Goal: Check status: Check status

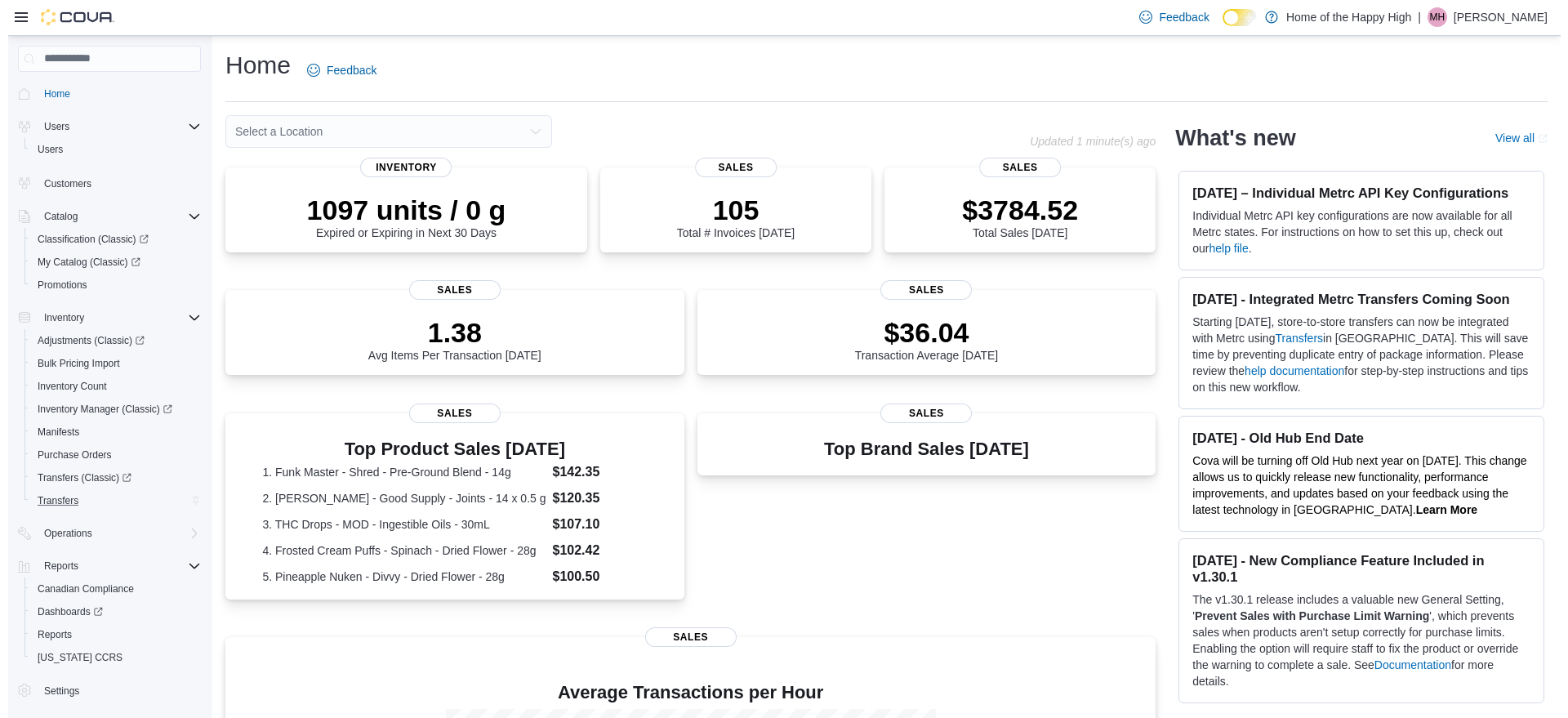
scroll to position [31, 0]
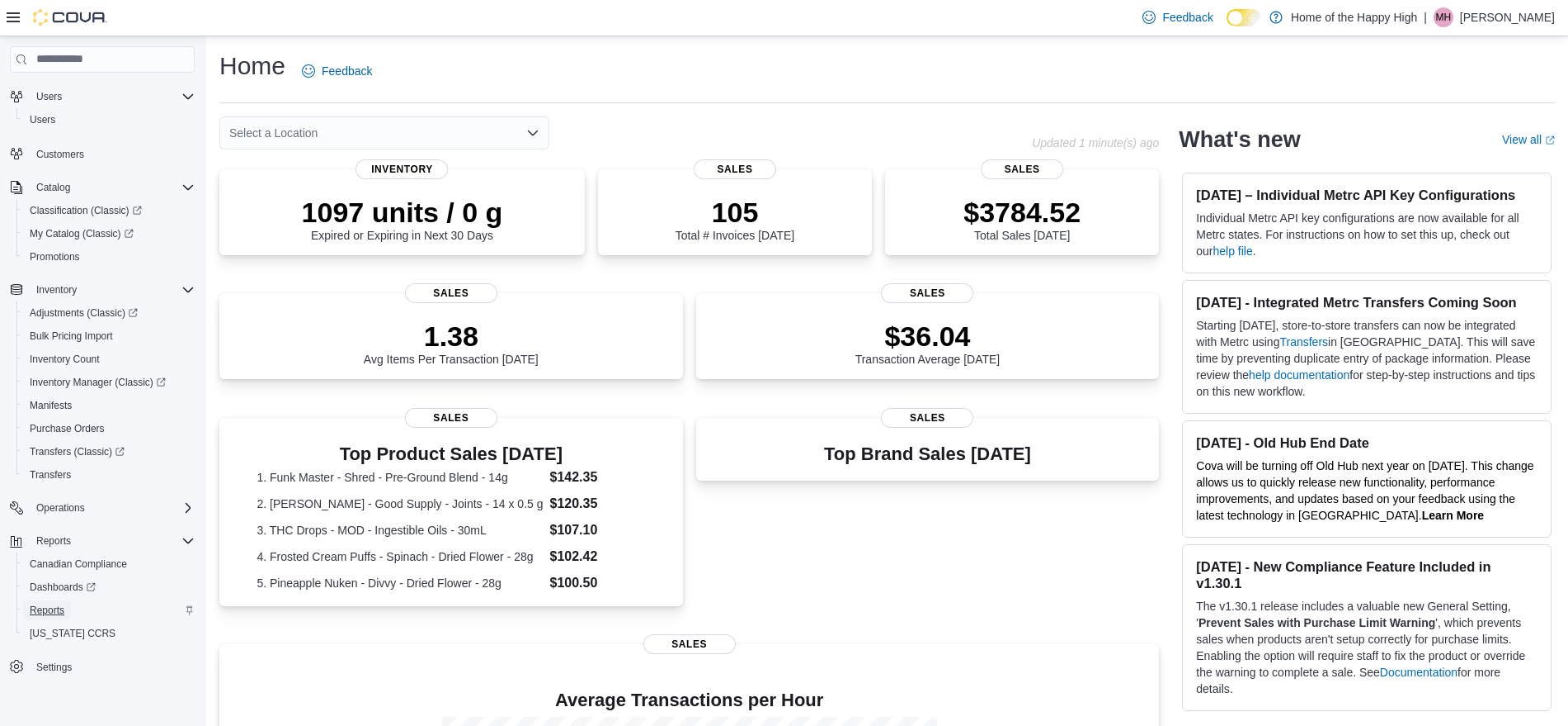
click at [44, 615] on span "Reports" at bounding box center [47, 610] width 35 height 13
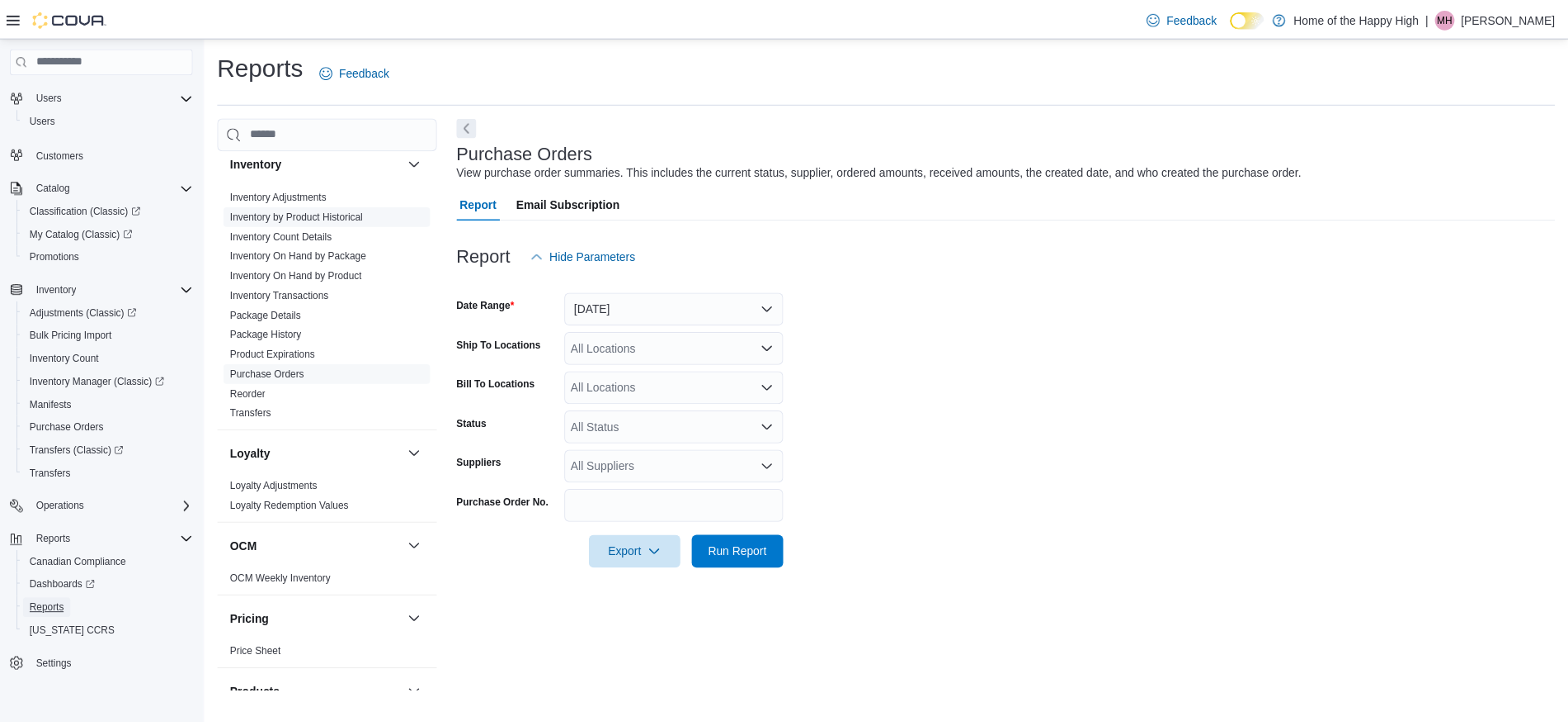
scroll to position [536, 0]
click at [279, 295] on link "Inventory Transactions" at bounding box center [282, 294] width 100 height 11
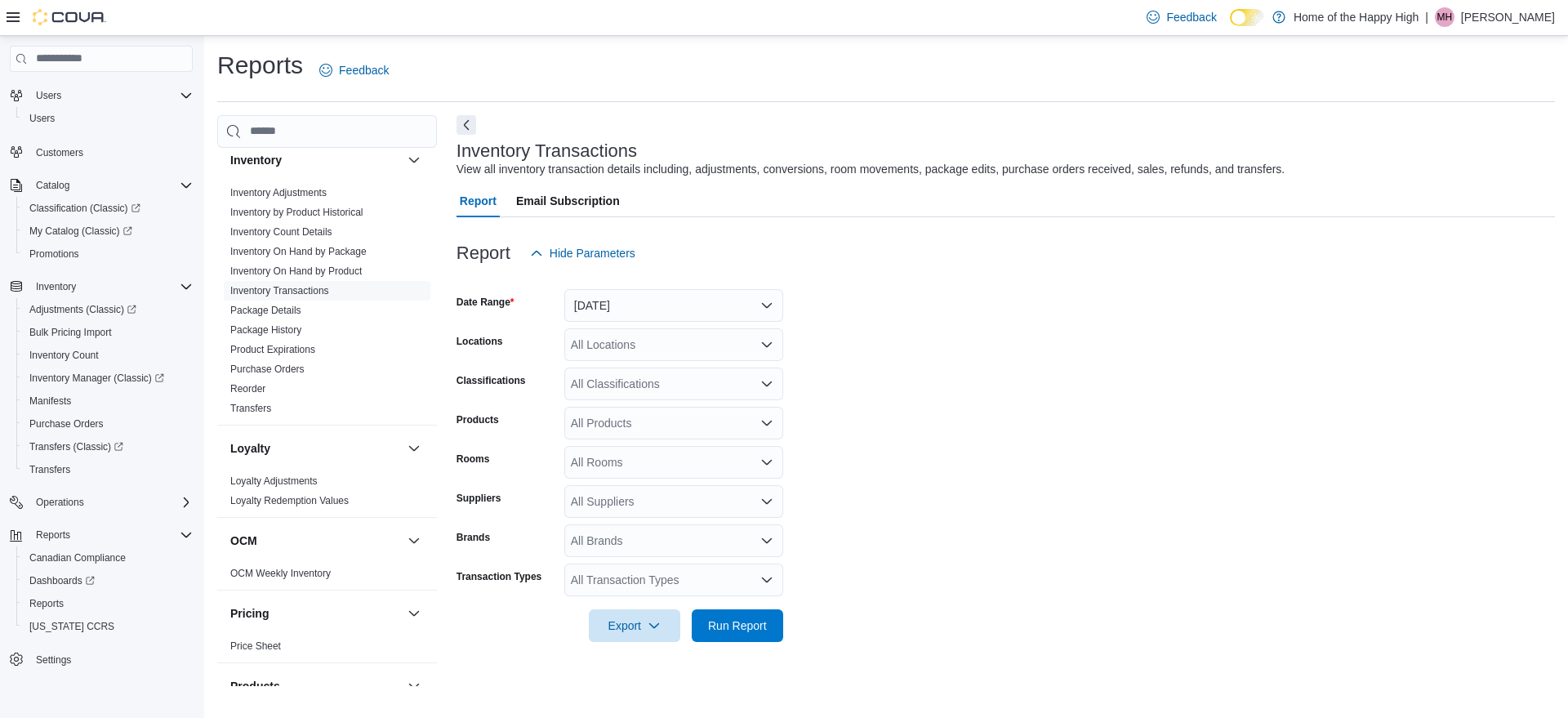
click at [609, 422] on div "All Products" at bounding box center [673, 423] width 219 height 33
paste input "********"
type input "********"
click at [659, 449] on div "Organic Live Ro...els - 30 x 10mg" at bounding box center [674, 450] width 199 height 16
click at [691, 340] on div "All Locations" at bounding box center [673, 344] width 219 height 33
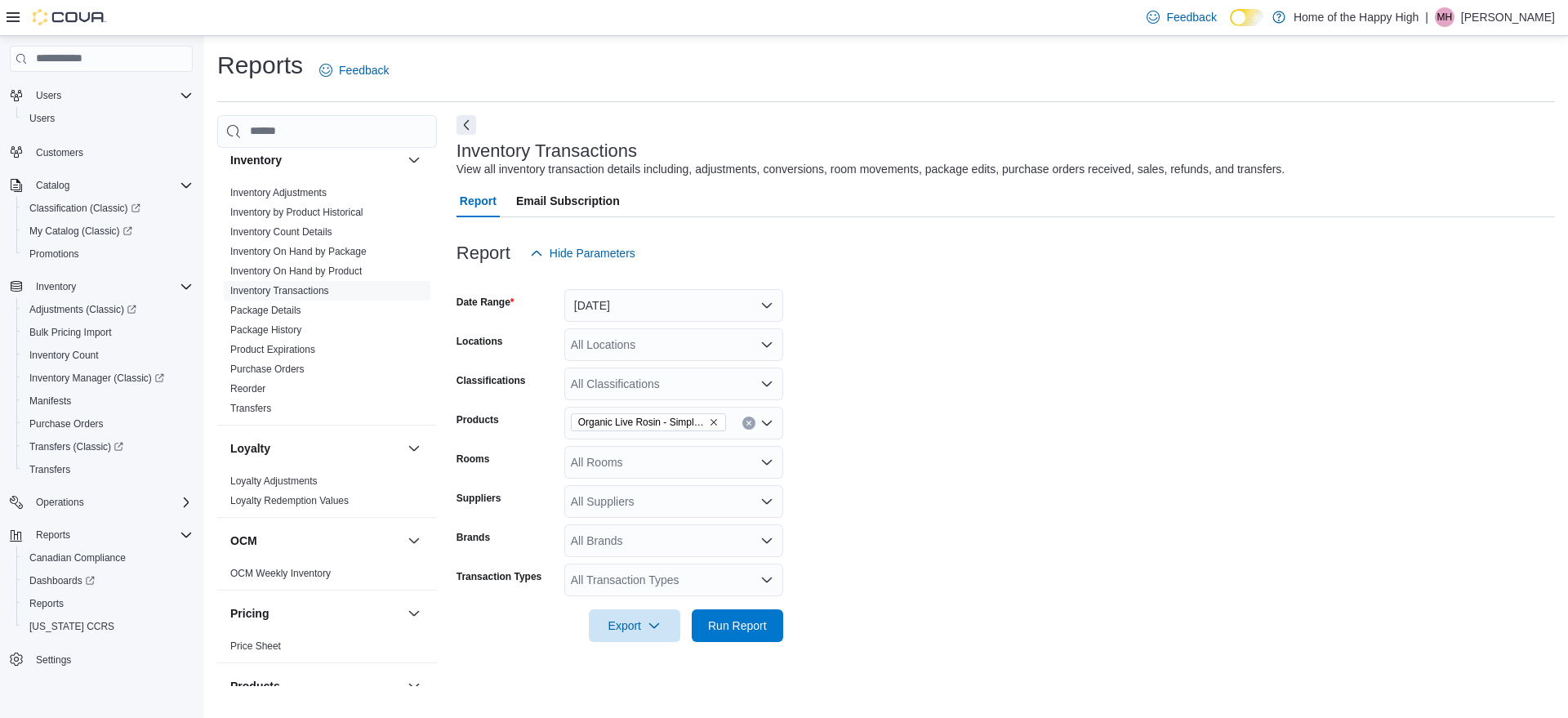
click at [942, 368] on form "Date Range Yesterday Locations All Locations Classifications All Classification…" at bounding box center [1006, 455] width 1099 height 372
click at [767, 302] on button "Yesterday" at bounding box center [673, 305] width 219 height 33
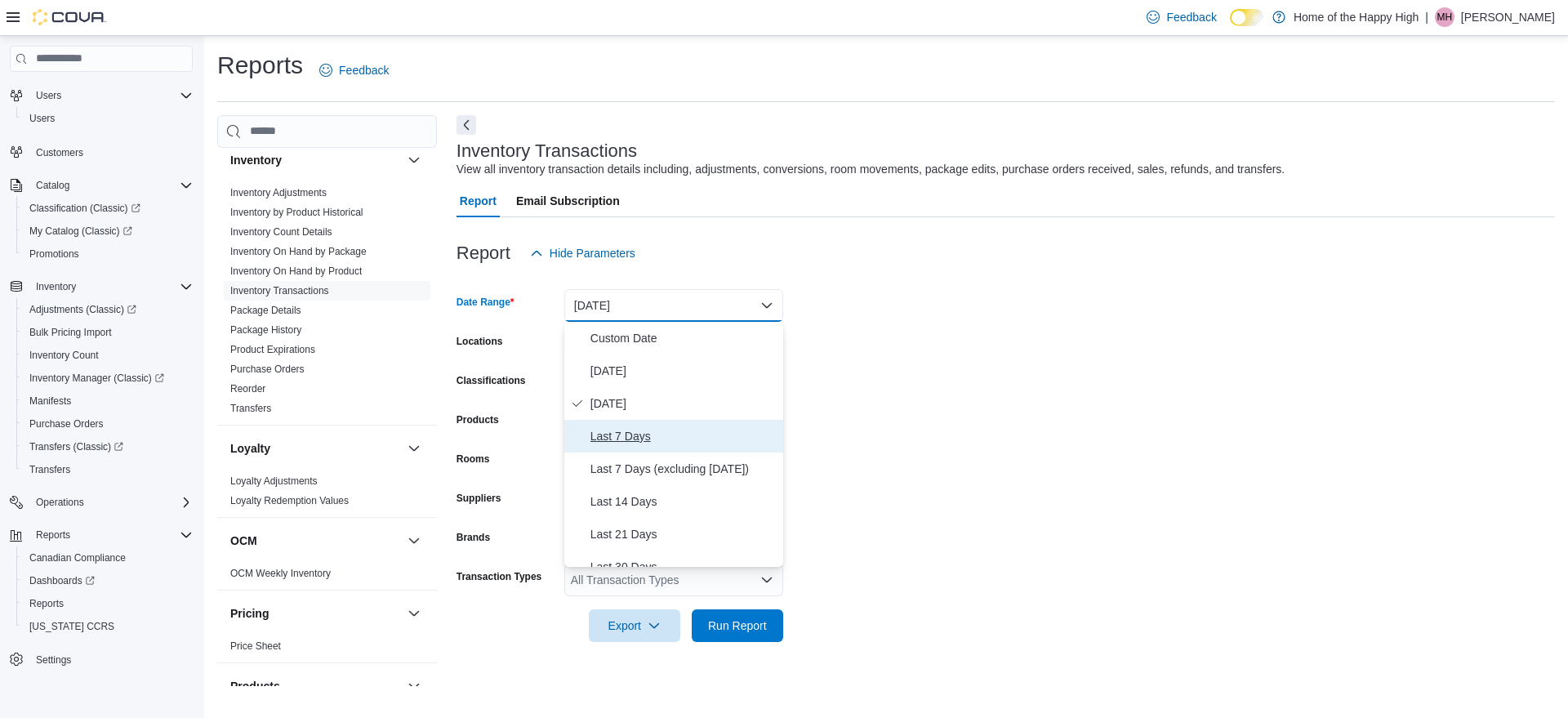
click at [627, 437] on span "Last 7 Days" at bounding box center [683, 435] width 186 height 20
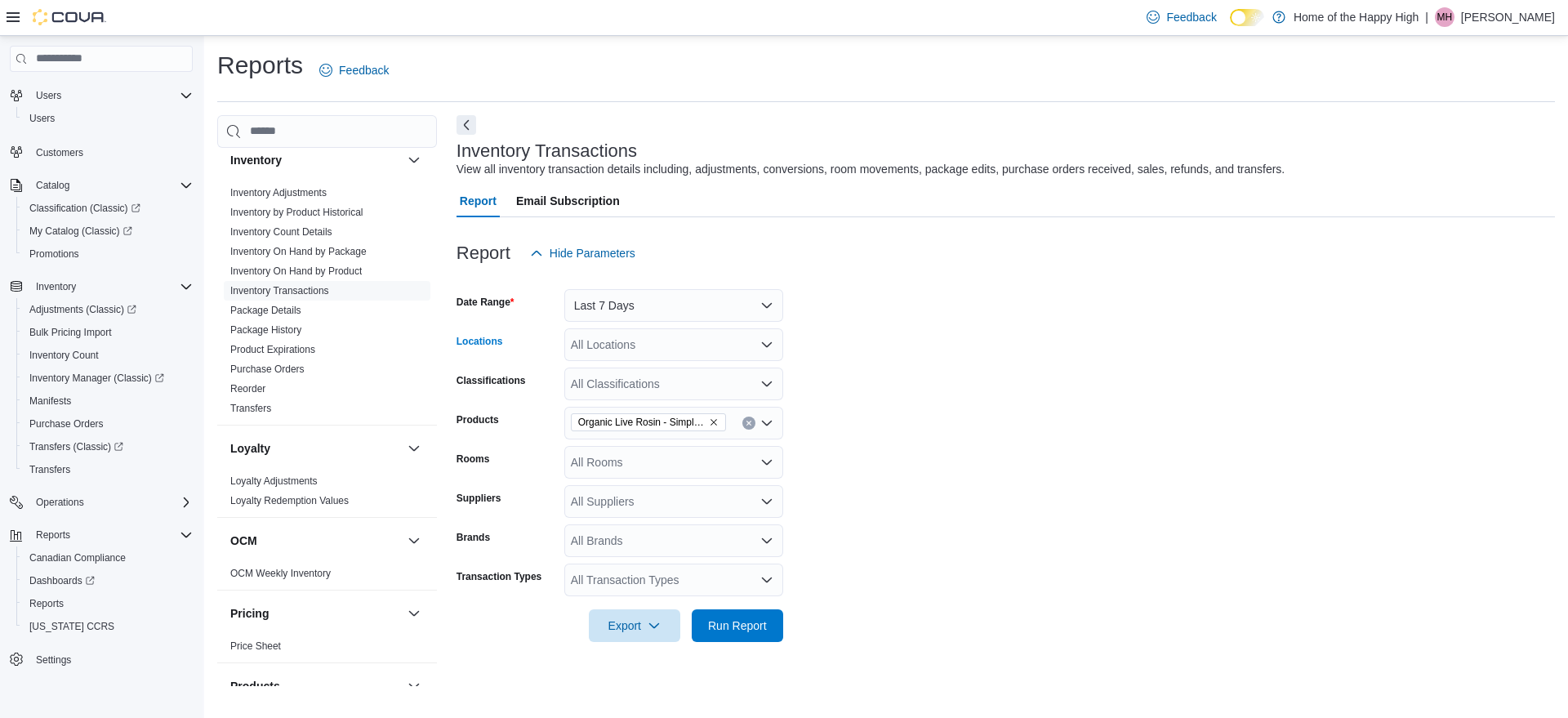
click at [712, 346] on div "All Locations" at bounding box center [673, 344] width 219 height 33
type input "******"
click at [747, 367] on span "Toronto - Church St - Friendly Stranger" at bounding box center [730, 372] width 197 height 16
click at [1060, 422] on form "Date Range Last 7 Days Locations Toronto - Church St - Friendly Stranger Classi…" at bounding box center [1006, 455] width 1099 height 372
click at [650, 585] on div "All Transaction Types" at bounding box center [673, 579] width 219 height 33
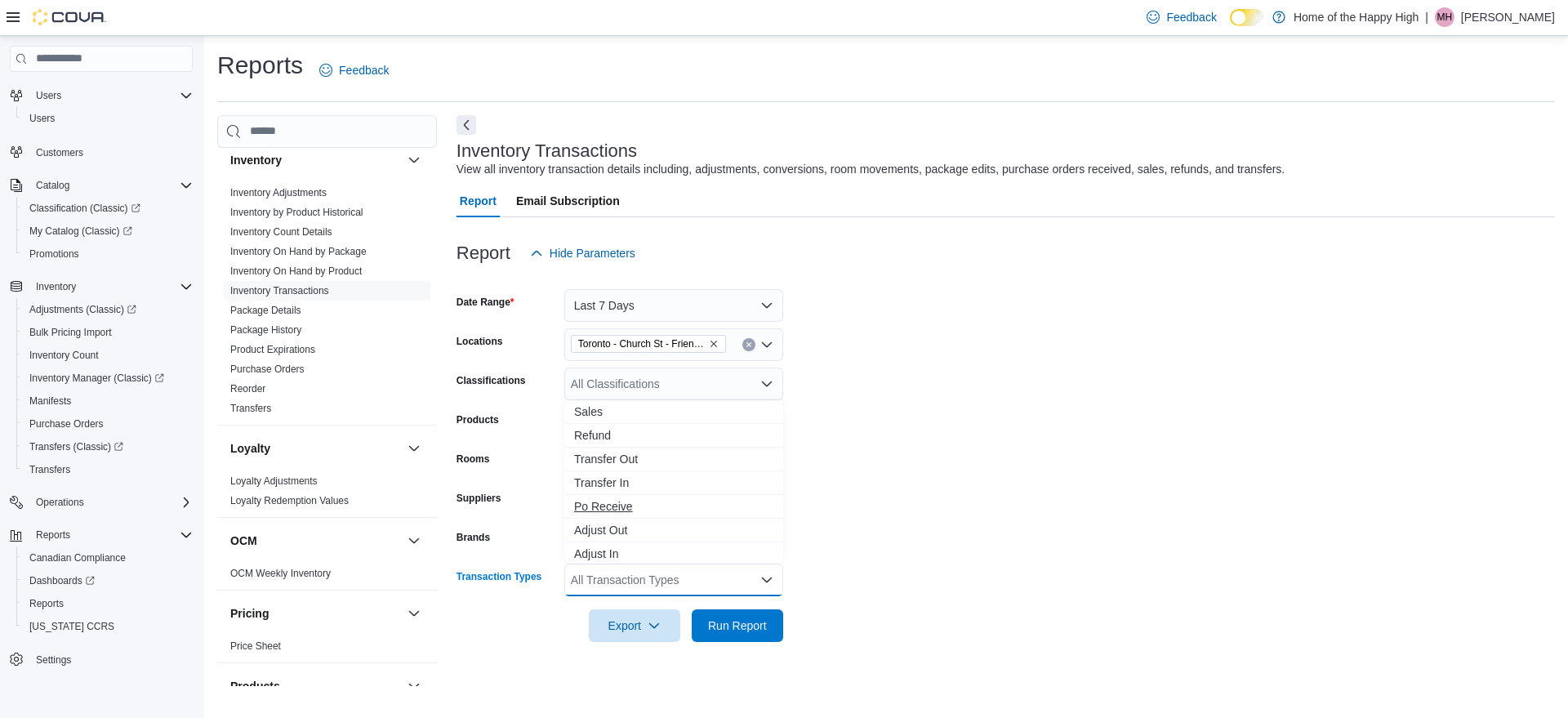
click at [608, 505] on span "Po Receive" at bounding box center [674, 506] width 199 height 16
click at [1030, 506] on form "Date Range Last 7 Days Locations Toronto - Church St - Friendly Stranger Classi…" at bounding box center [1006, 455] width 1099 height 372
click at [751, 624] on span "Run Report" at bounding box center [737, 624] width 59 height 16
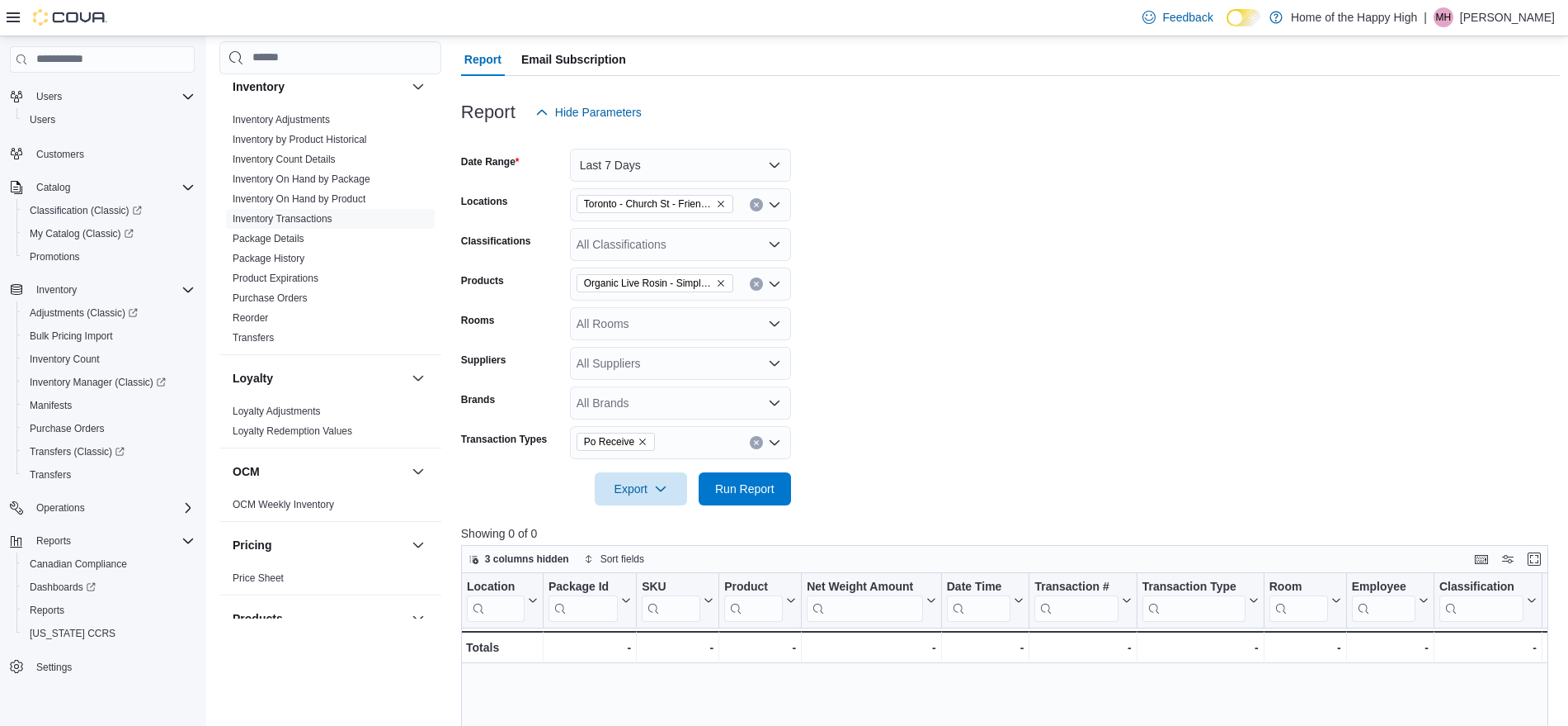
scroll to position [146, 0]
click at [722, 281] on icon "Remove Organic Live Rosin - Simply Bare - Soft Gels - 30 x 10mg from selection …" at bounding box center [720, 281] width 10 height 10
drag, startPoint x: 1148, startPoint y: 376, endPoint x: 1114, endPoint y: 373, distance: 34.1
click at [1144, 376] on form "Date Range Last 7 Days Locations Toronto - Church St - Friendly Stranger Classi…" at bounding box center [1010, 315] width 1099 height 376
drag, startPoint x: 747, startPoint y: 487, endPoint x: 966, endPoint y: 448, distance: 222.4
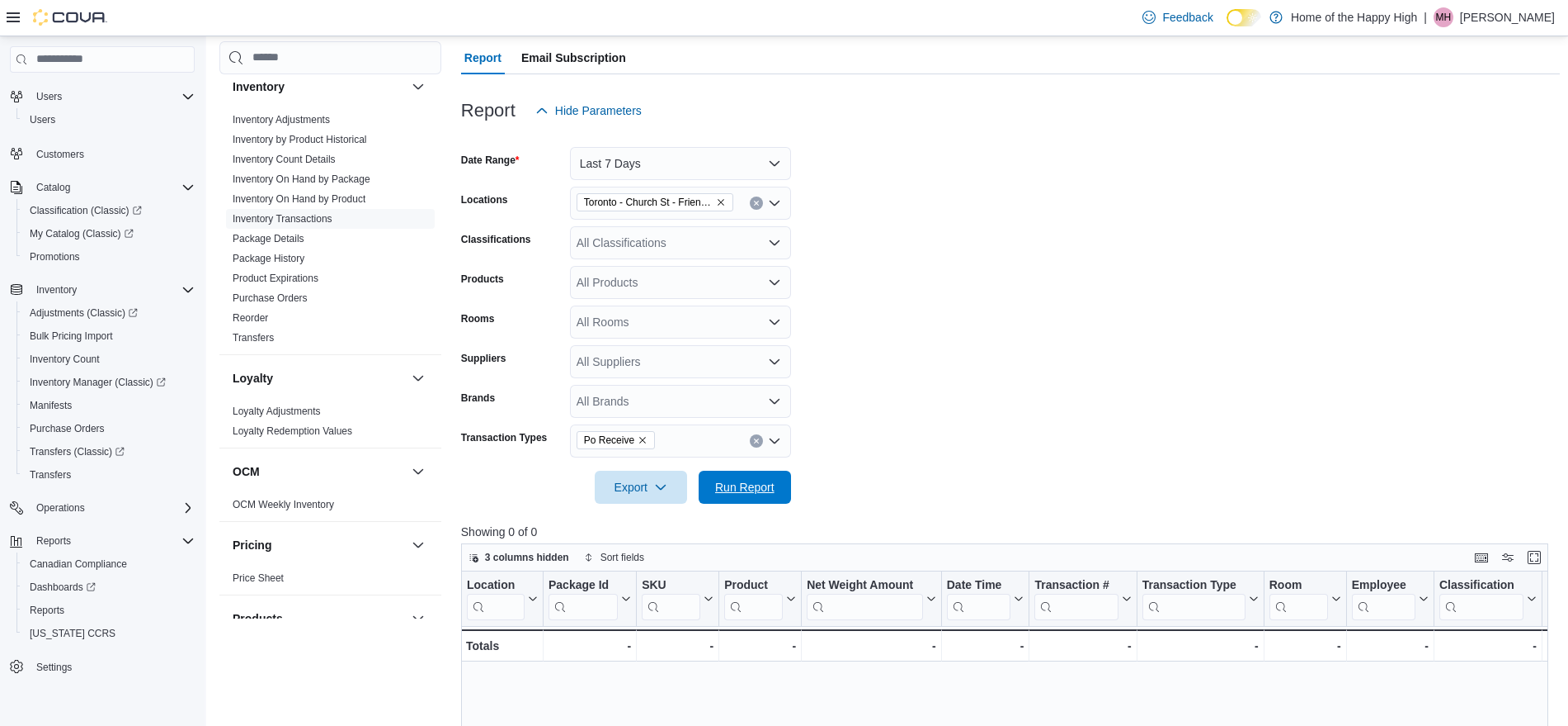
click at [747, 488] on span "Run Report" at bounding box center [745, 487] width 60 height 16
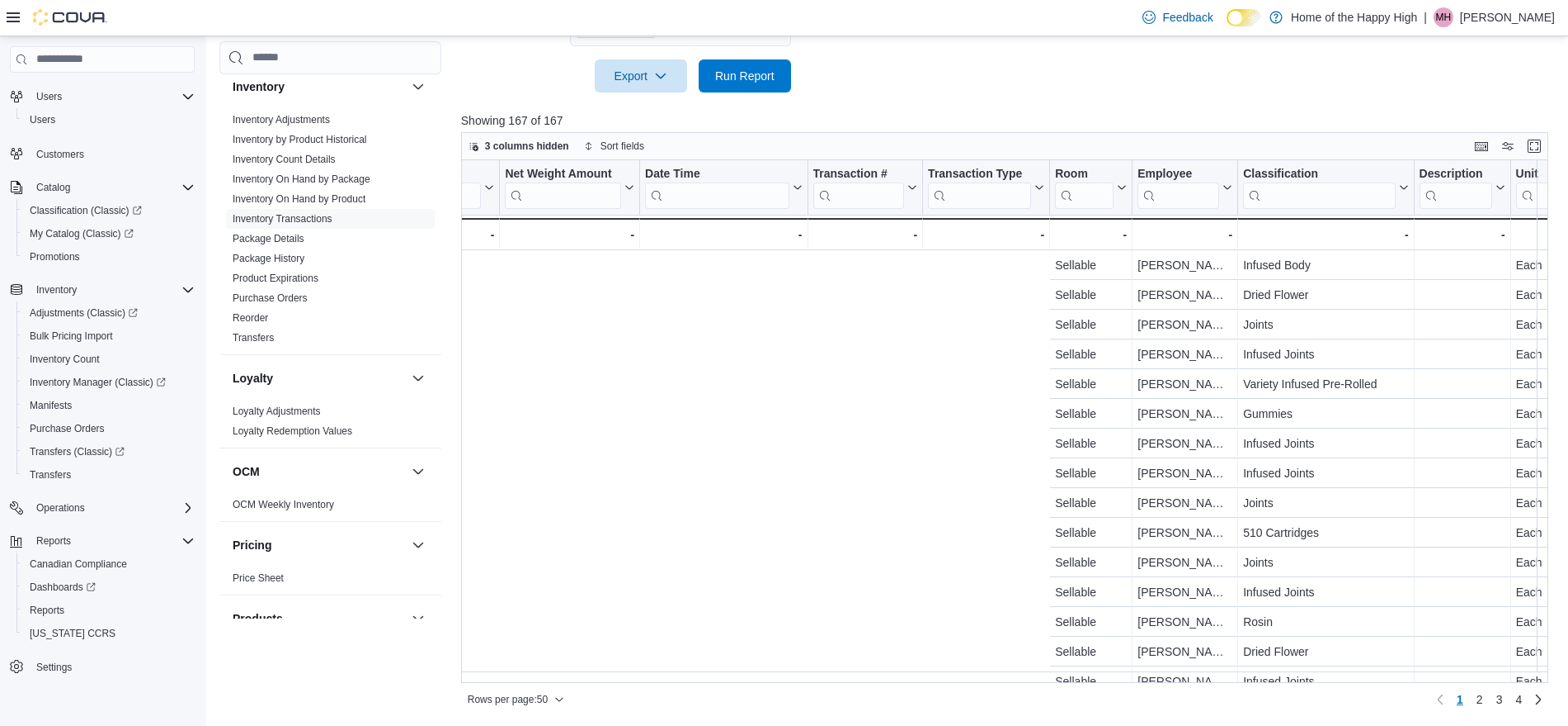
scroll to position [297, 1487]
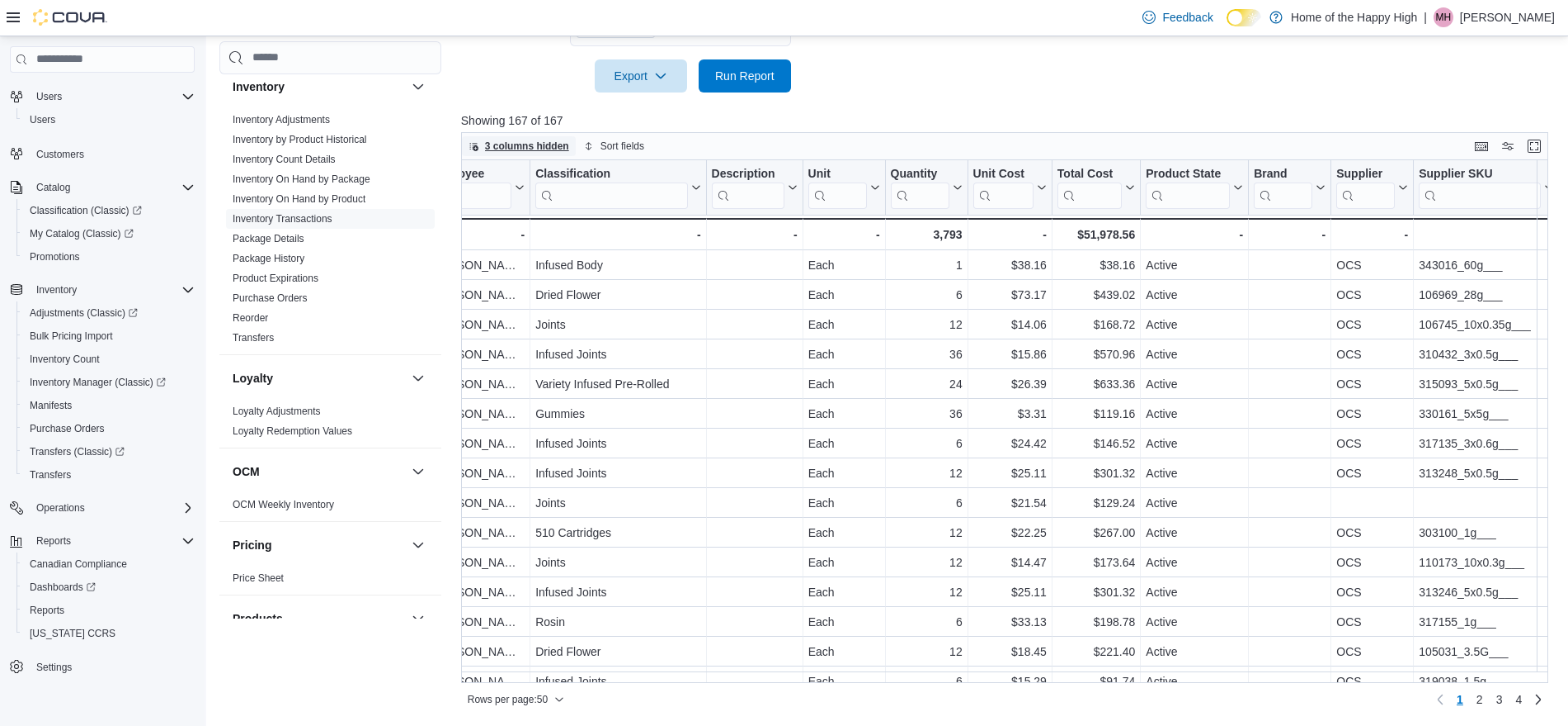
click at [534, 144] on span "3 columns hidden" at bounding box center [526, 146] width 84 height 13
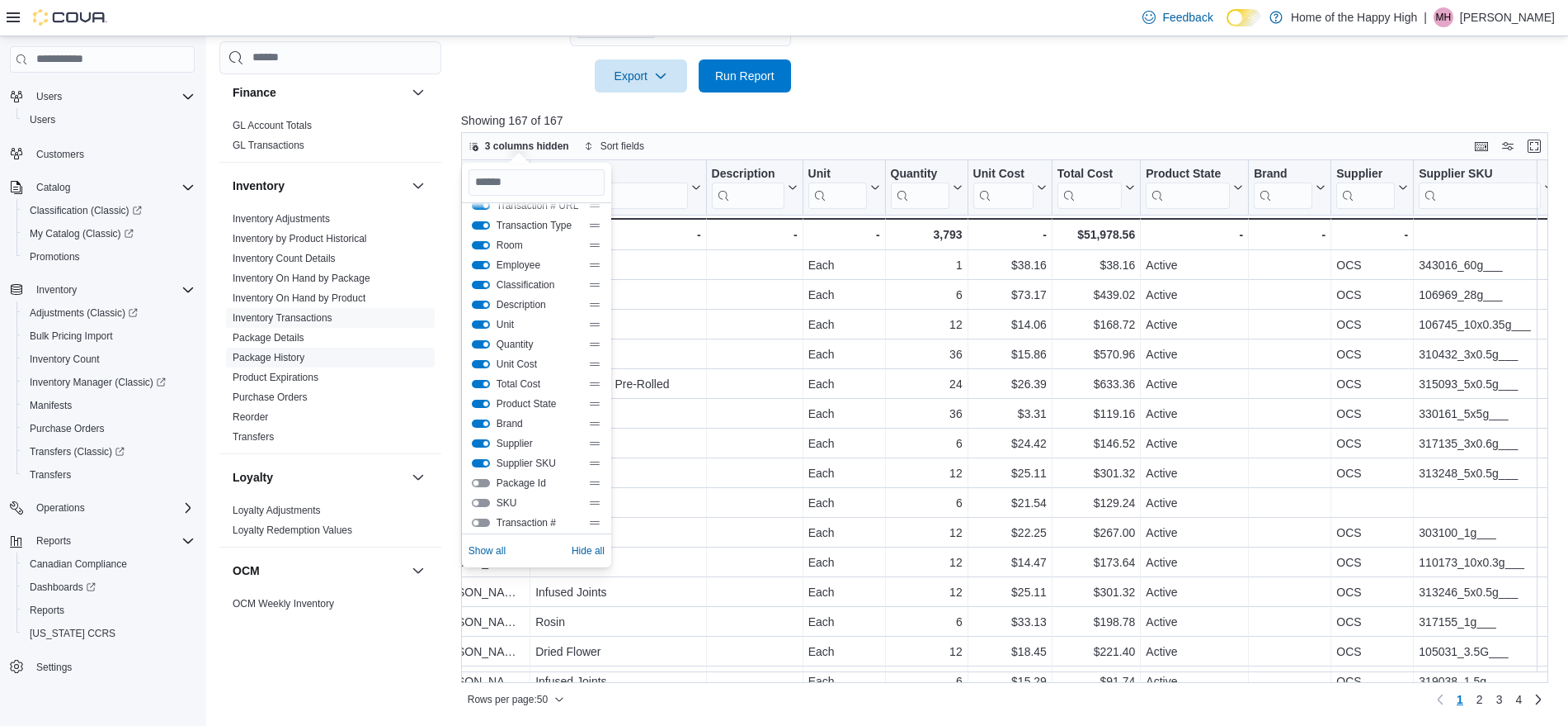
scroll to position [286, 0]
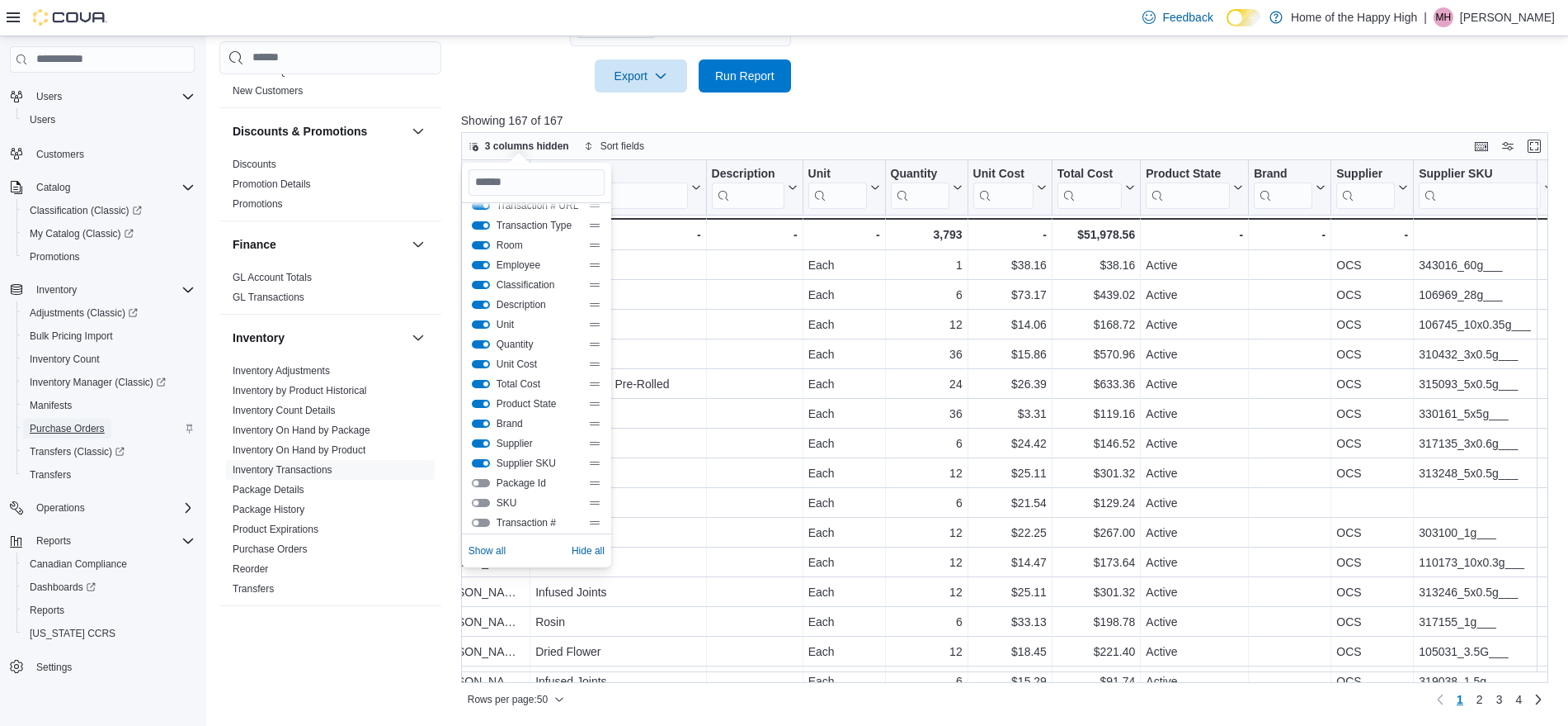
click at [87, 427] on span "Purchase Orders" at bounding box center [67, 428] width 75 height 13
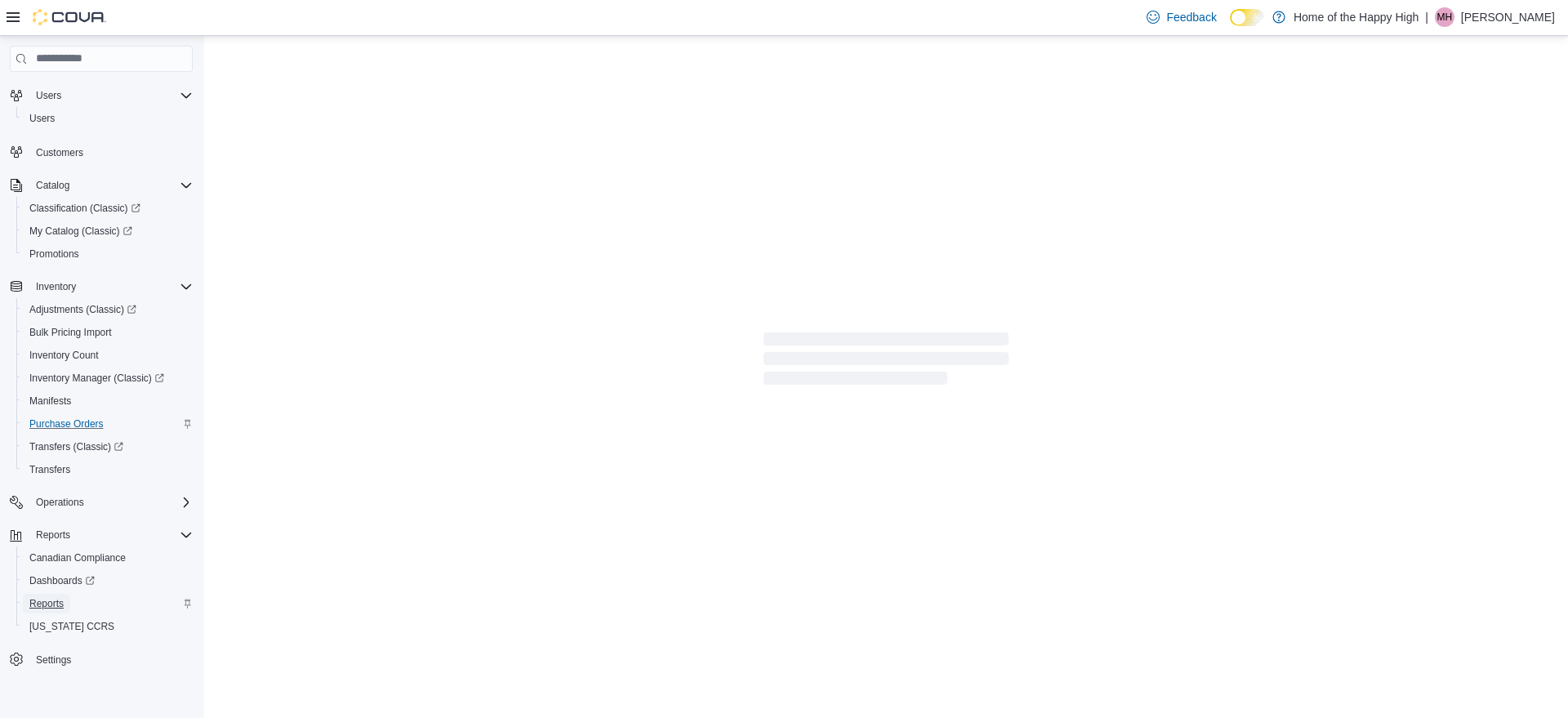
click at [51, 607] on span "Reports" at bounding box center [46, 603] width 34 height 13
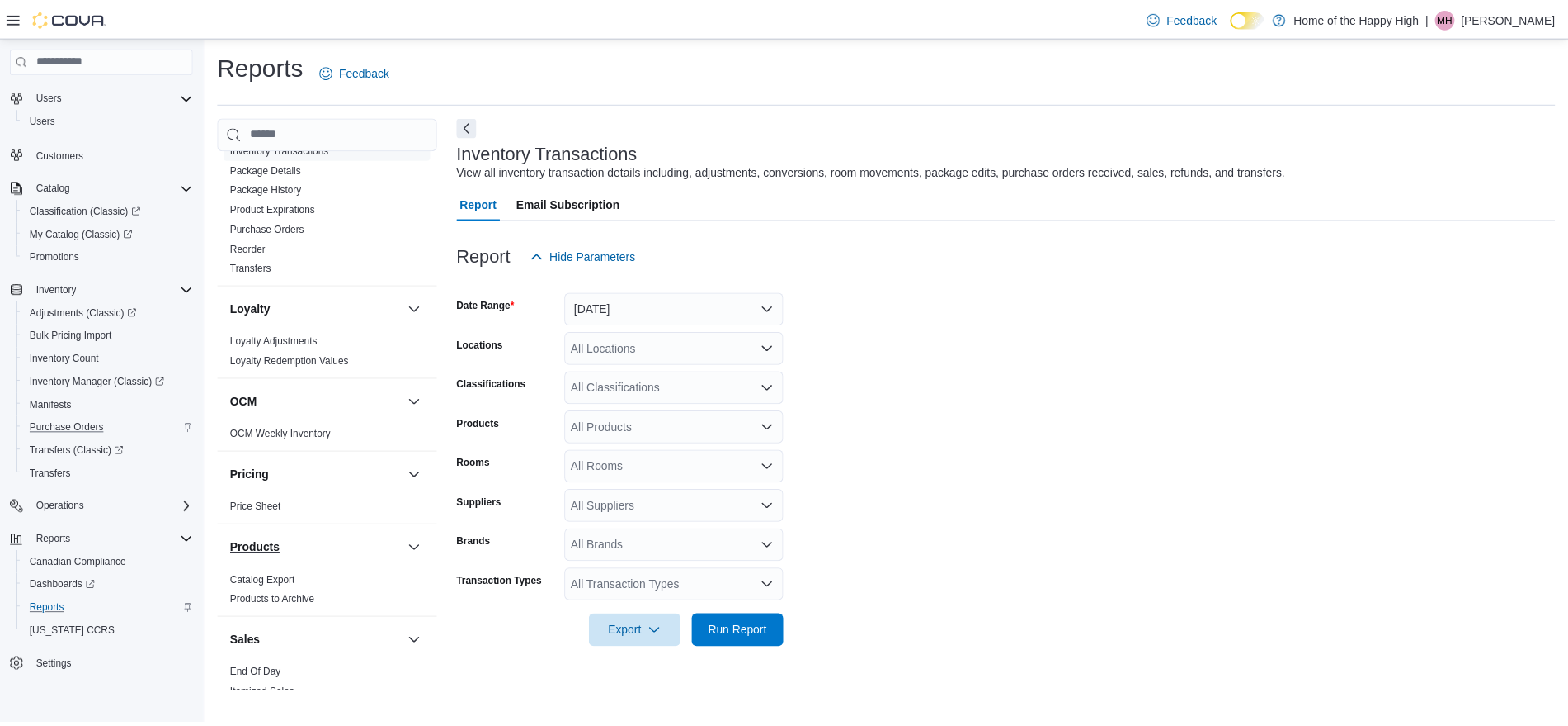
scroll to position [501, 0]
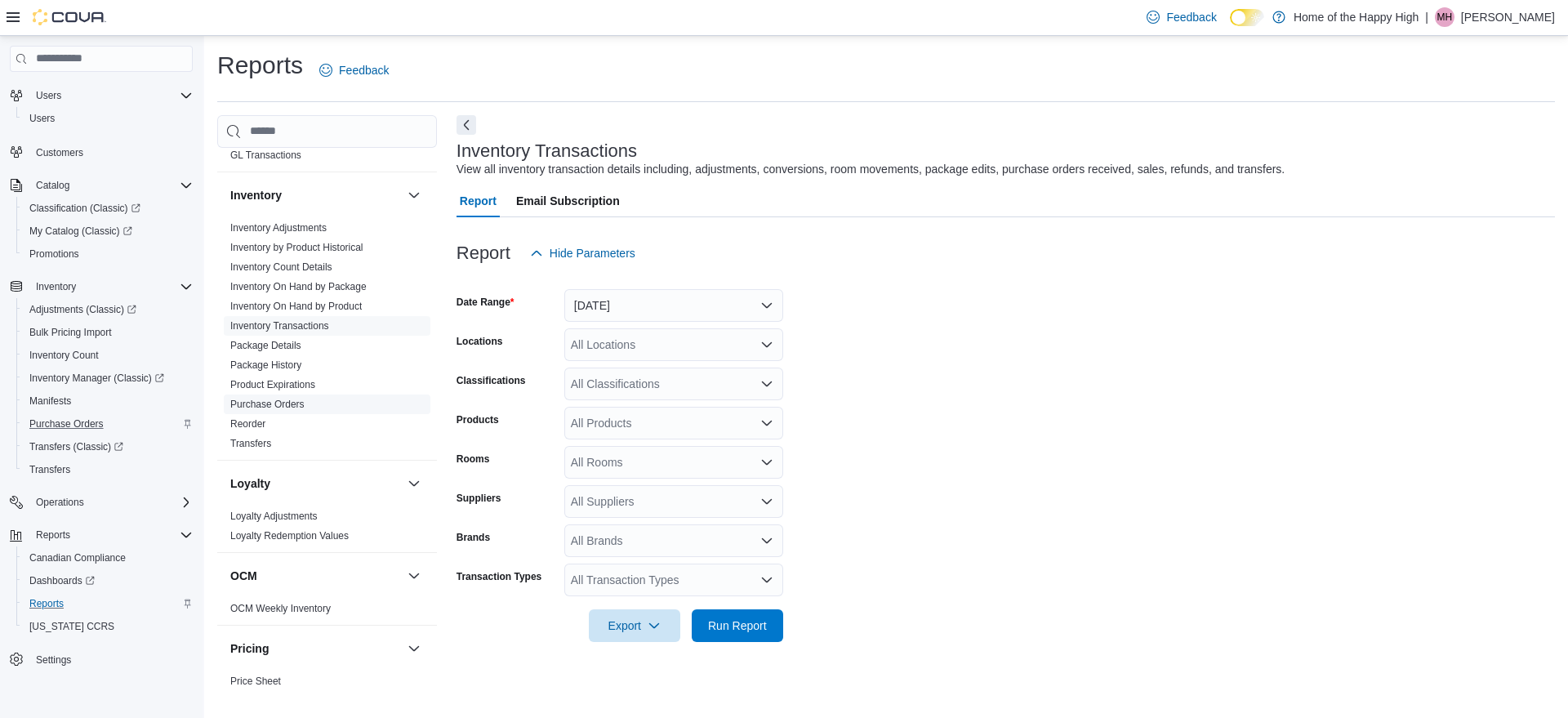
click at [272, 405] on link "Purchase Orders" at bounding box center [267, 404] width 75 height 11
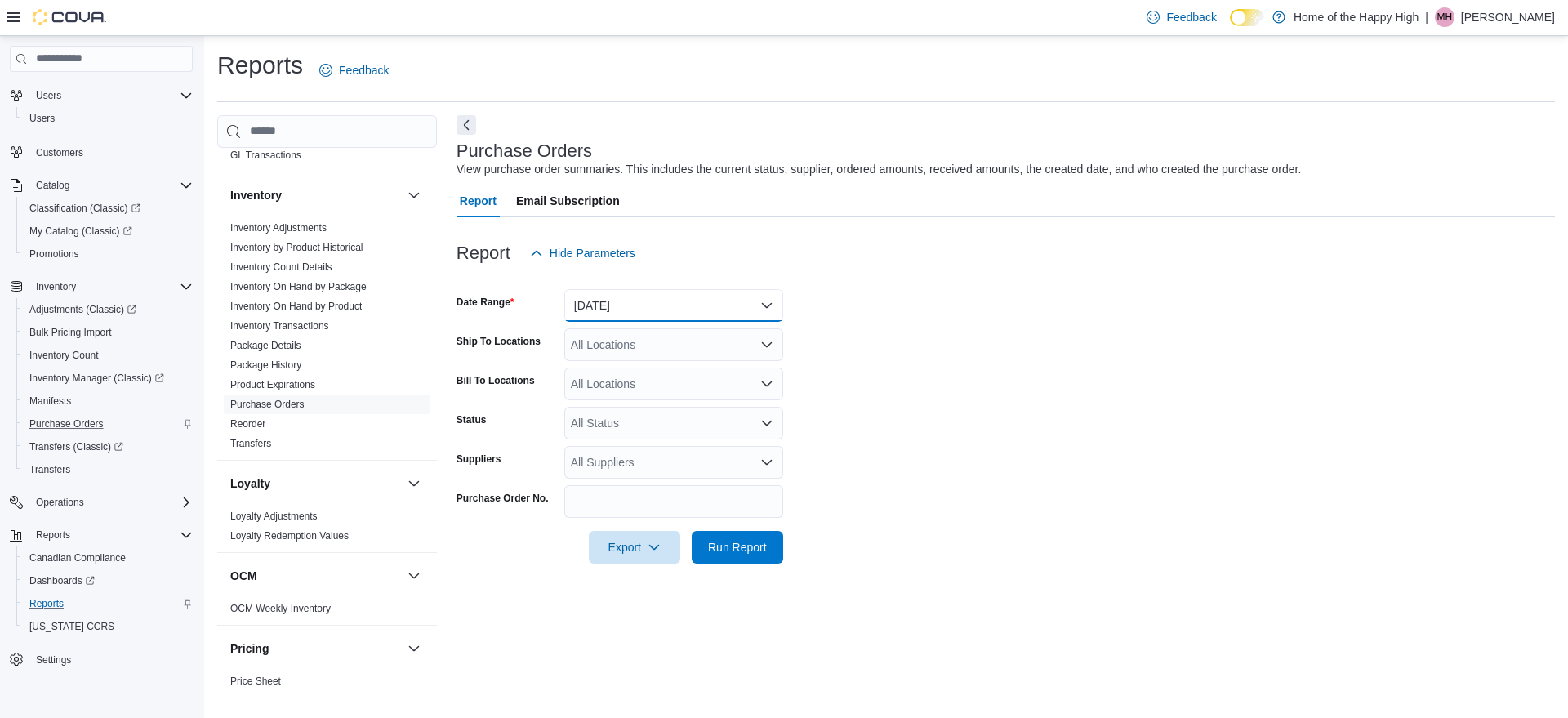
click at [771, 303] on button "Yesterday" at bounding box center [673, 305] width 219 height 33
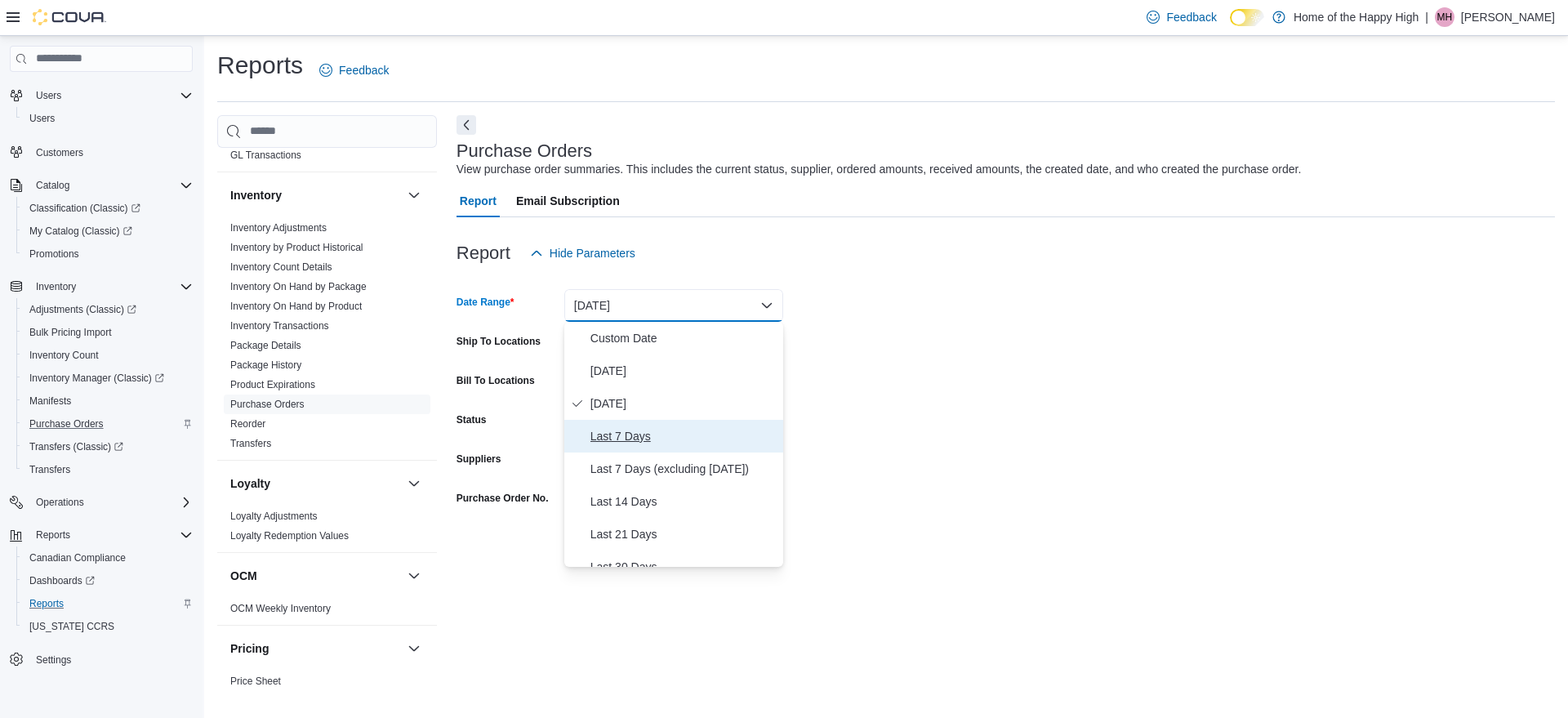
click at [628, 433] on span "Last 7 Days" at bounding box center [683, 435] width 186 height 20
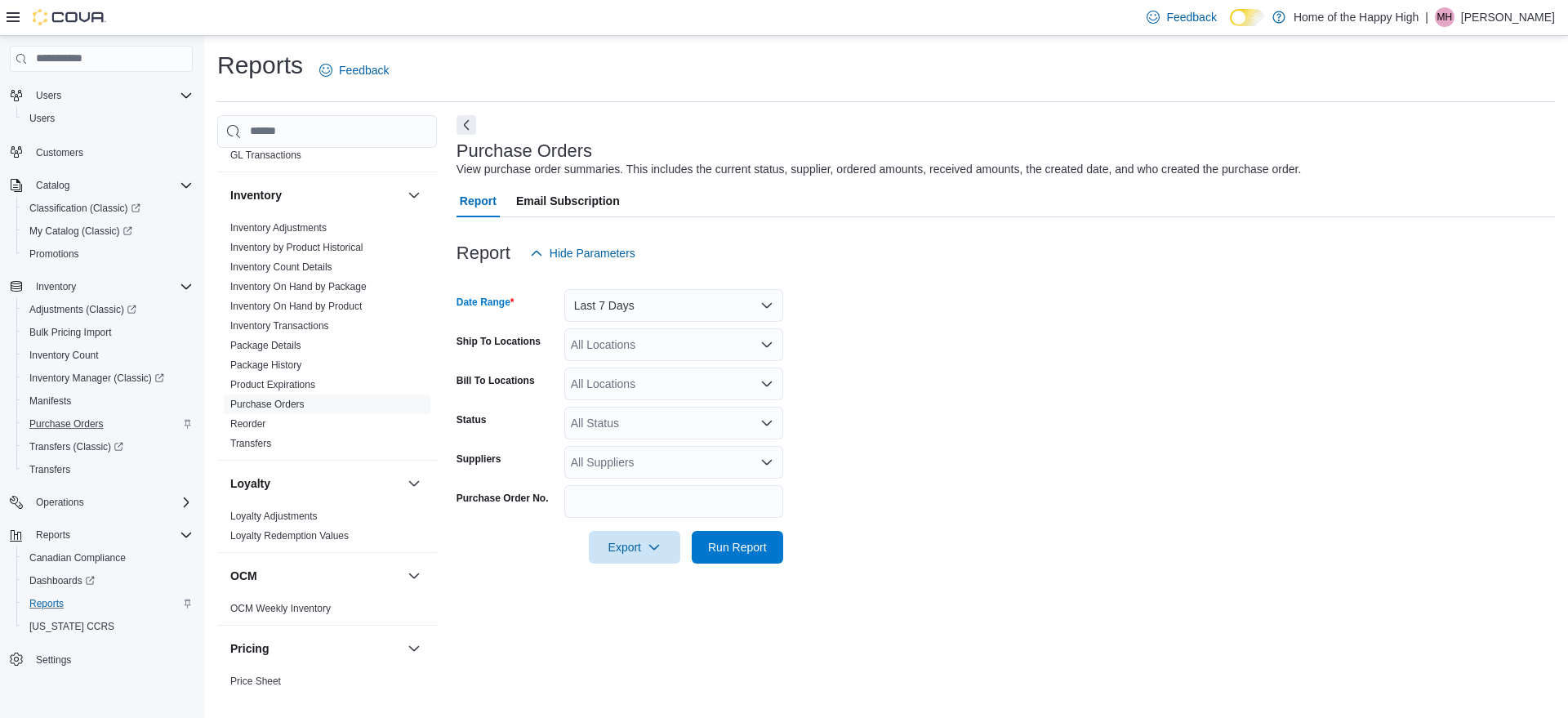
click at [641, 338] on div "All Locations" at bounding box center [673, 344] width 219 height 33
type input "******"
click at [682, 376] on span "Toronto - Church St - Friendly Stranger" at bounding box center [730, 372] width 197 height 16
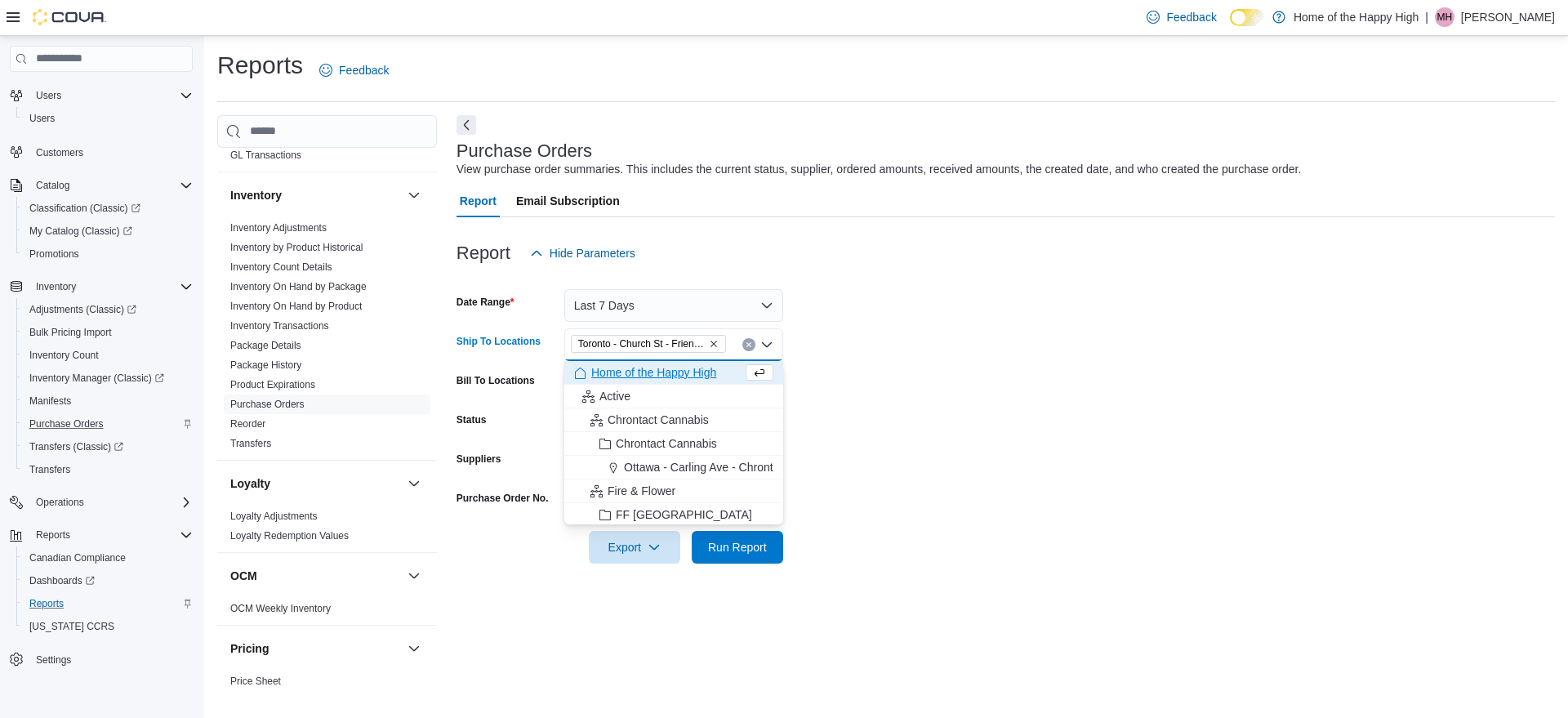
click at [958, 380] on form "Date Range Last 7 Days Ship To Locations Toronto - Church St - Friendly Strange…" at bounding box center [1006, 416] width 1099 height 294
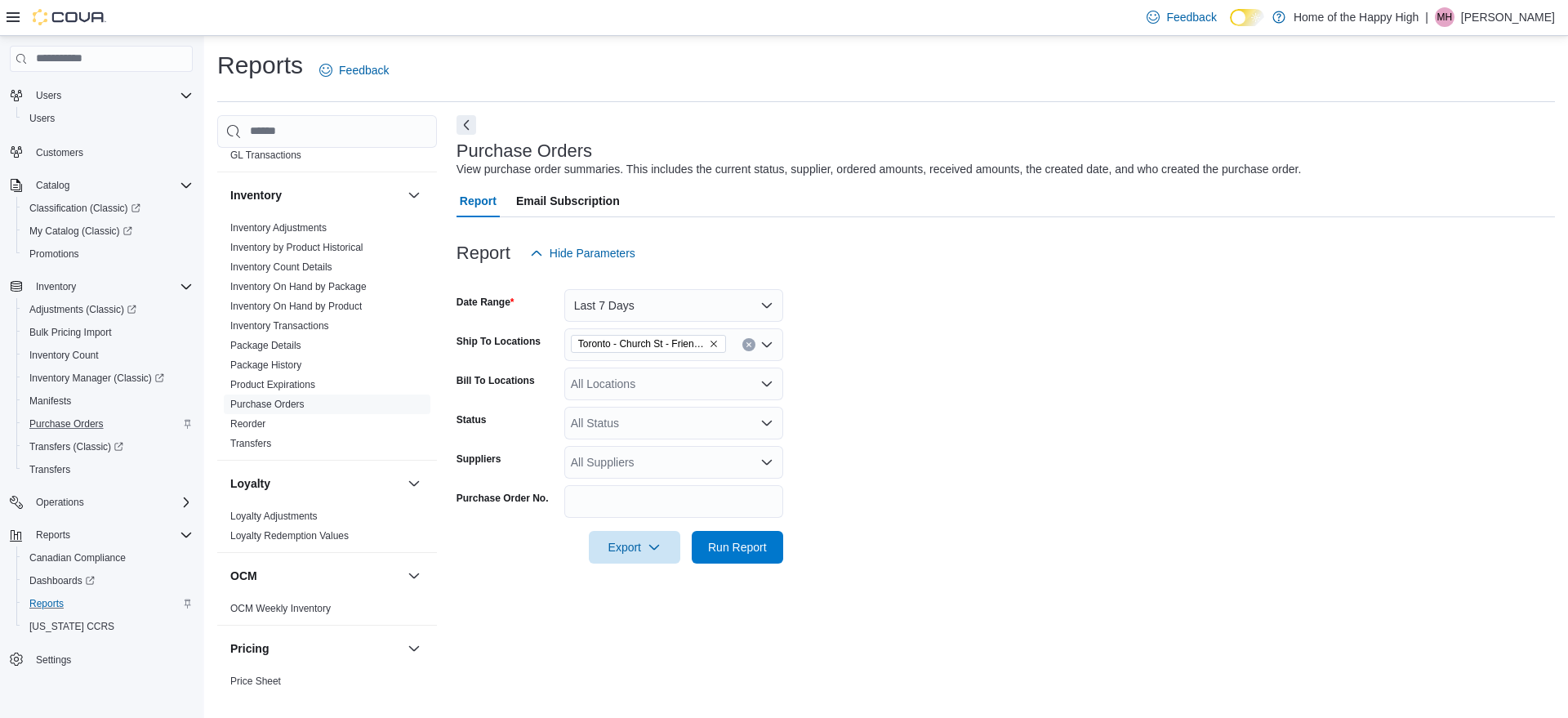
click at [618, 463] on div "All Suppliers" at bounding box center [673, 462] width 219 height 33
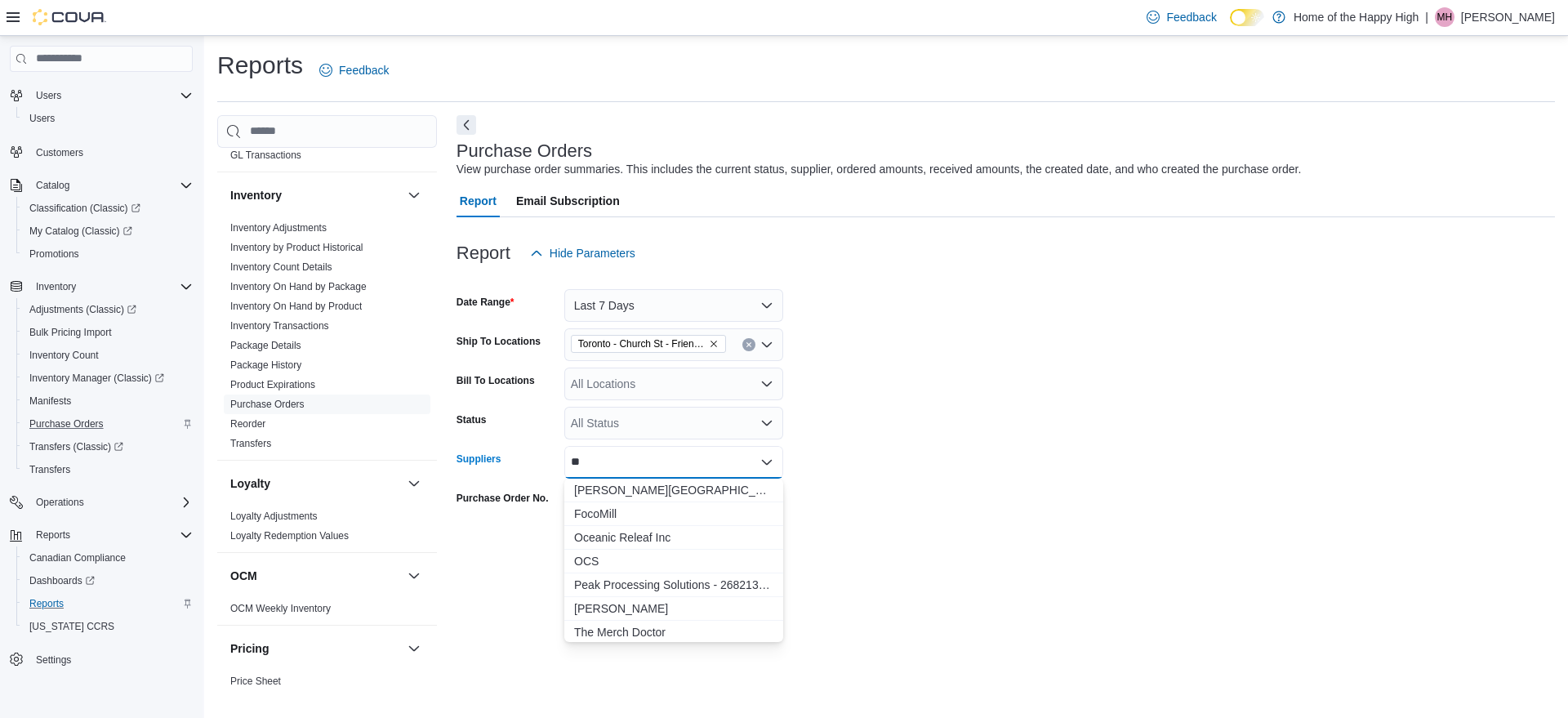
type input "***"
click at [1018, 455] on form "Date Range Last 7 Days Ship To Locations Toronto - Church St - Friendly Strange…" at bounding box center [1006, 416] width 1099 height 294
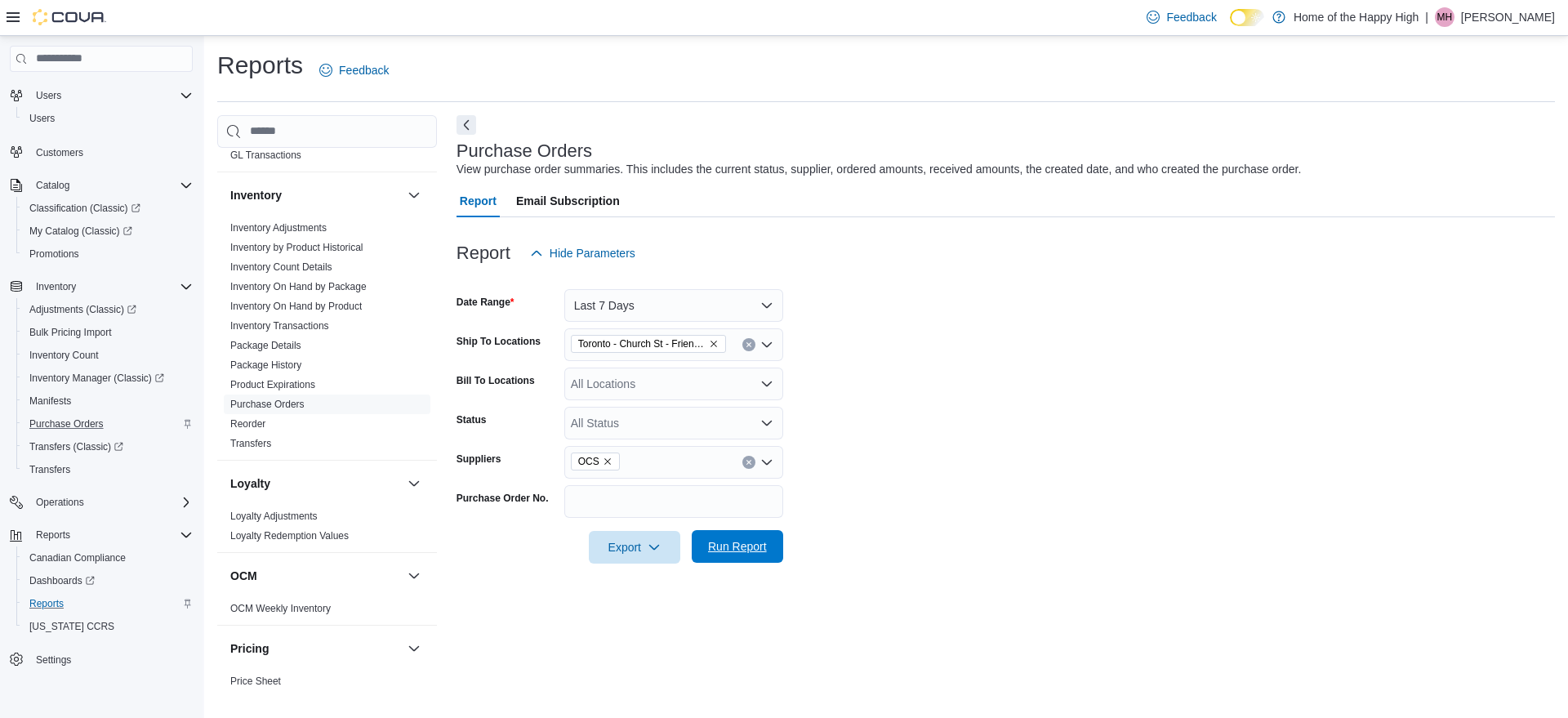
click at [772, 543] on span "Run Report" at bounding box center [737, 546] width 72 height 33
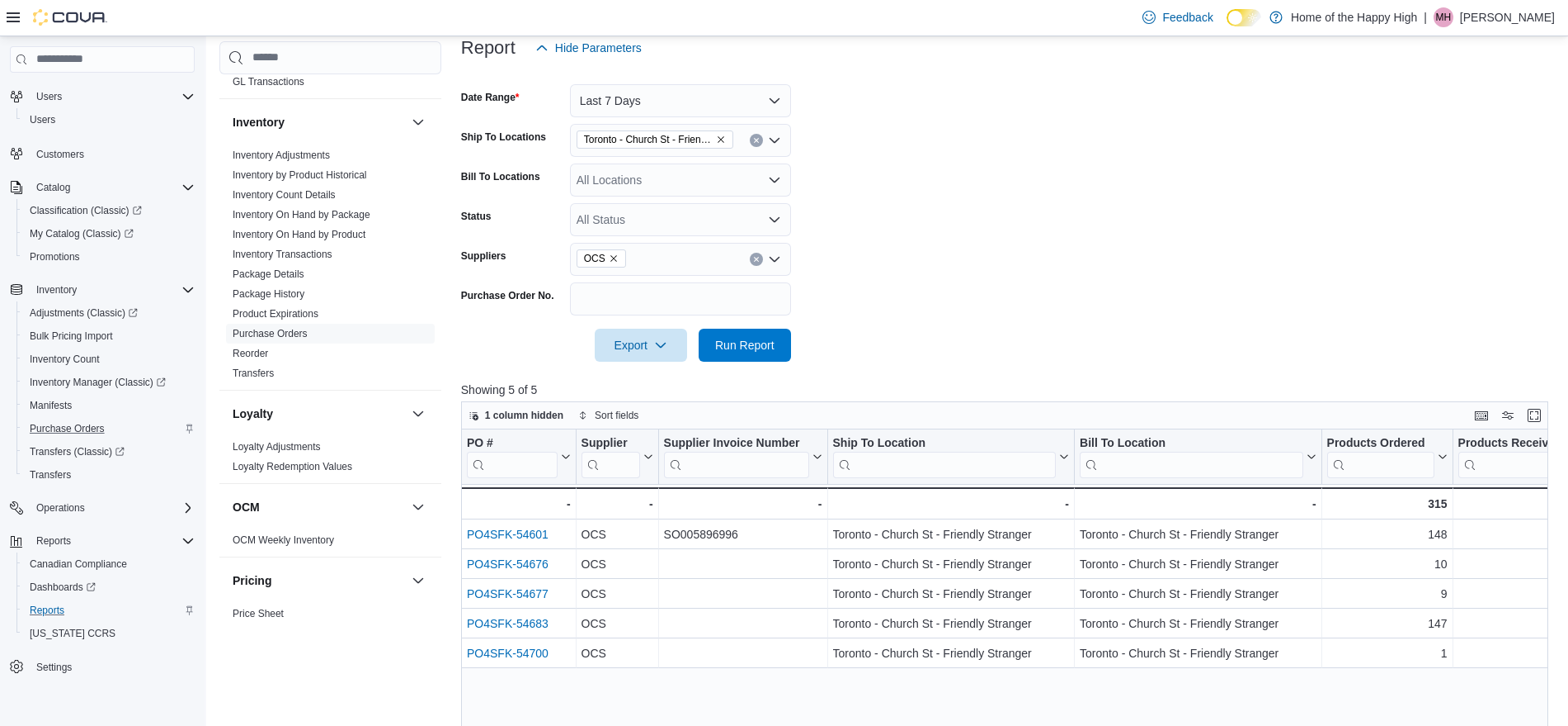
scroll to position [211, 0]
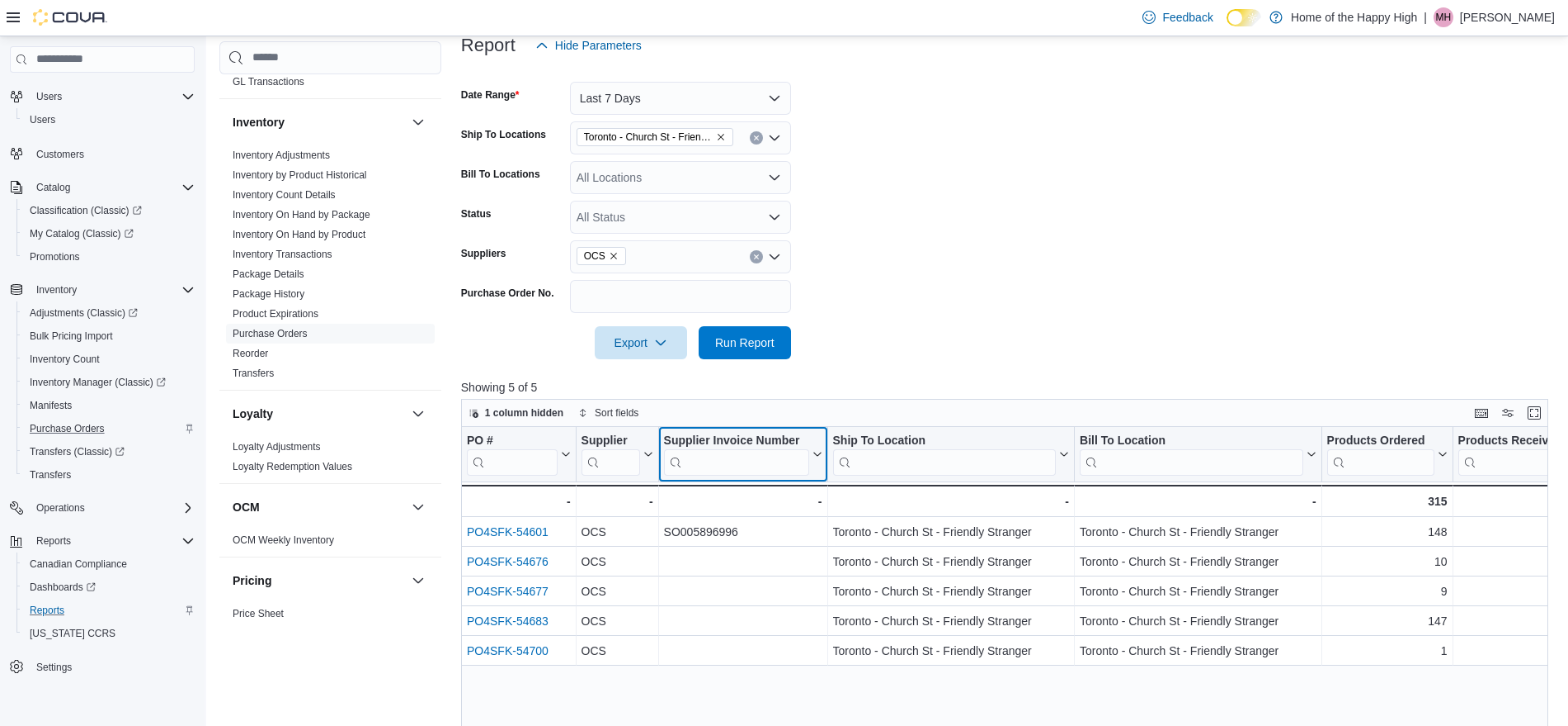
click at [707, 462] on input "search" at bounding box center [736, 462] width 145 height 26
paste input "**********"
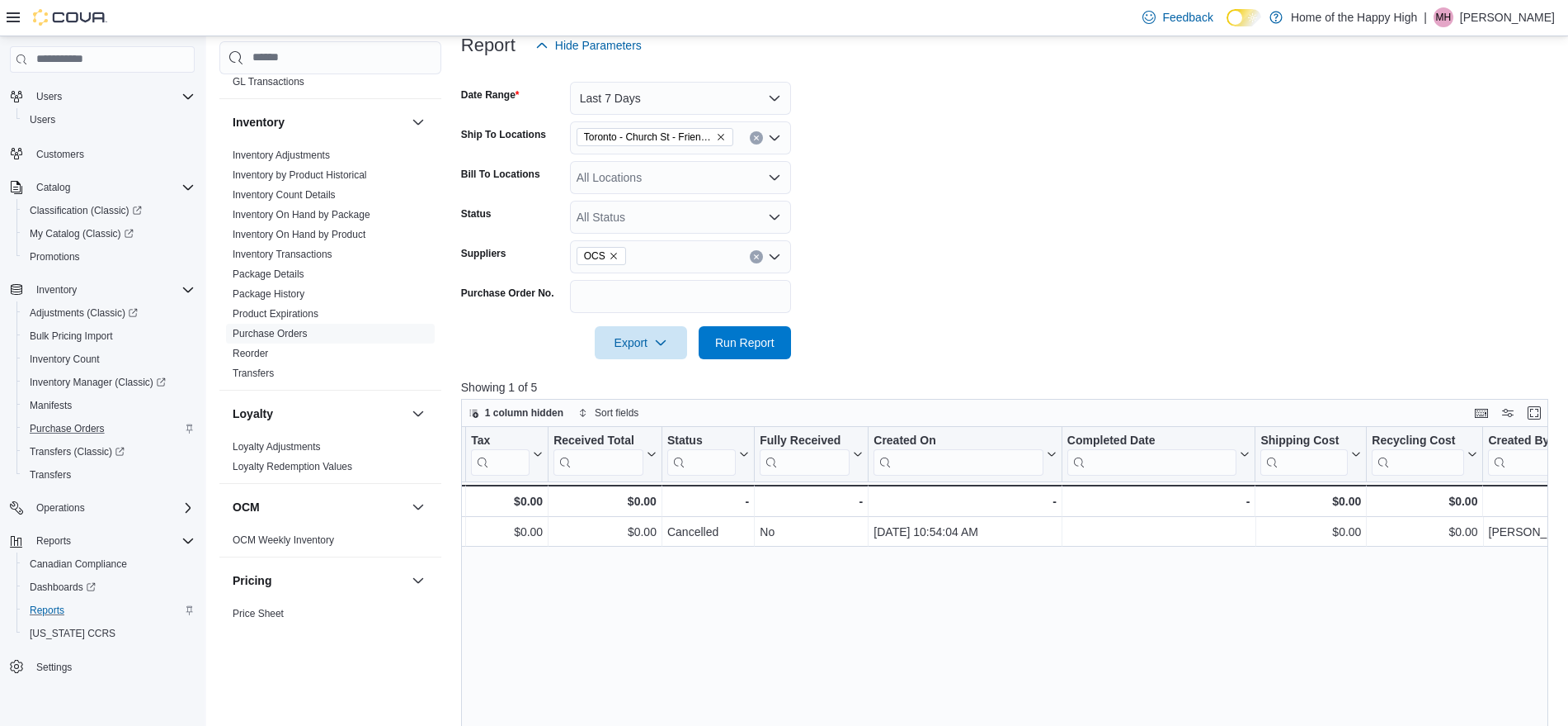
scroll to position [0, 1275]
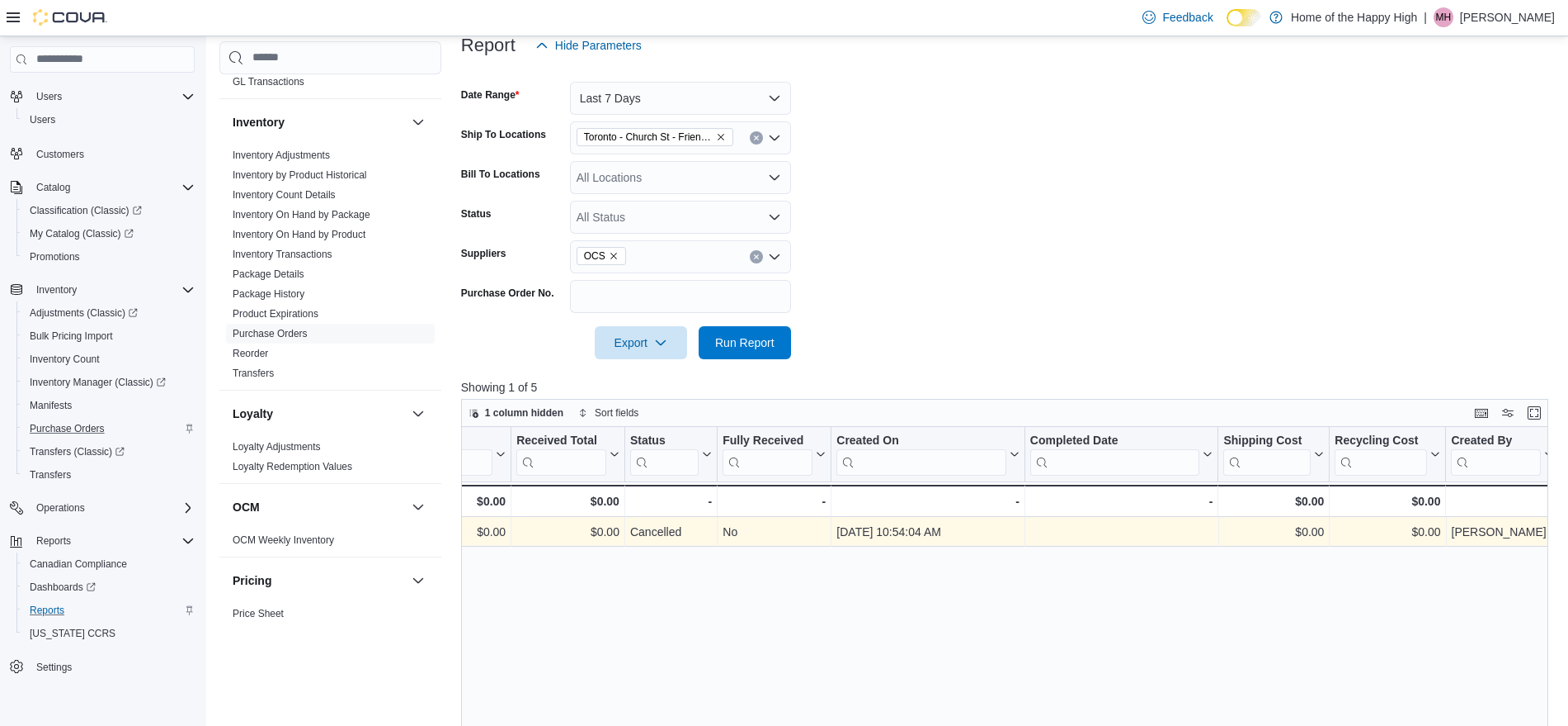
type input "**********"
drag, startPoint x: 1462, startPoint y: 530, endPoint x: 1532, endPoint y: 534, distance: 70.1
click at [1532, 534] on div "Miranda Hartle" at bounding box center [1502, 531] width 102 height 20
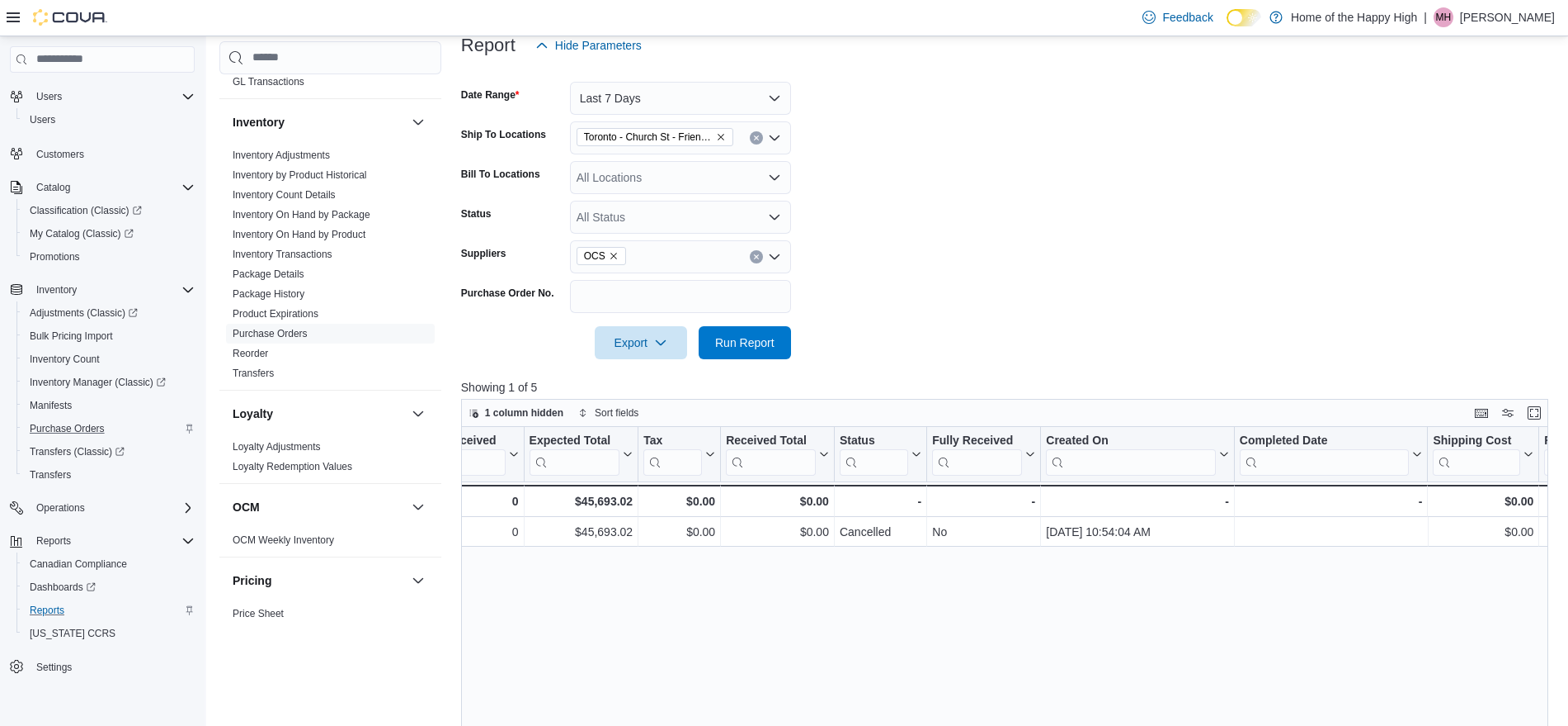
scroll to position [0, 1025]
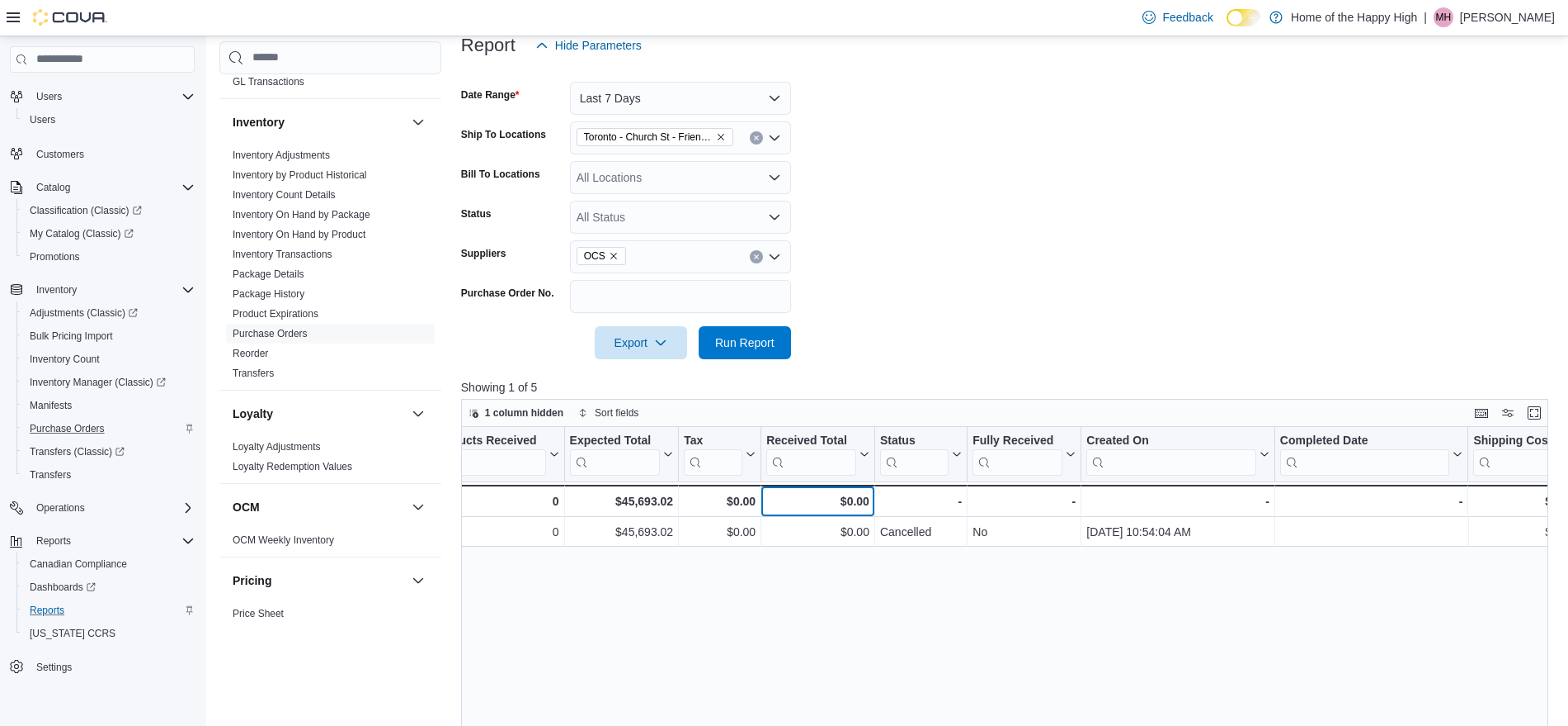
click at [810, 513] on div "$0.00 - Received Total, column 10, row 2" at bounding box center [817, 500] width 113 height 32
drag, startPoint x: 901, startPoint y: 593, endPoint x: 849, endPoint y: 598, distance: 52.2
click at [884, 598] on div "**********" at bounding box center [1010, 703] width 1099 height 552
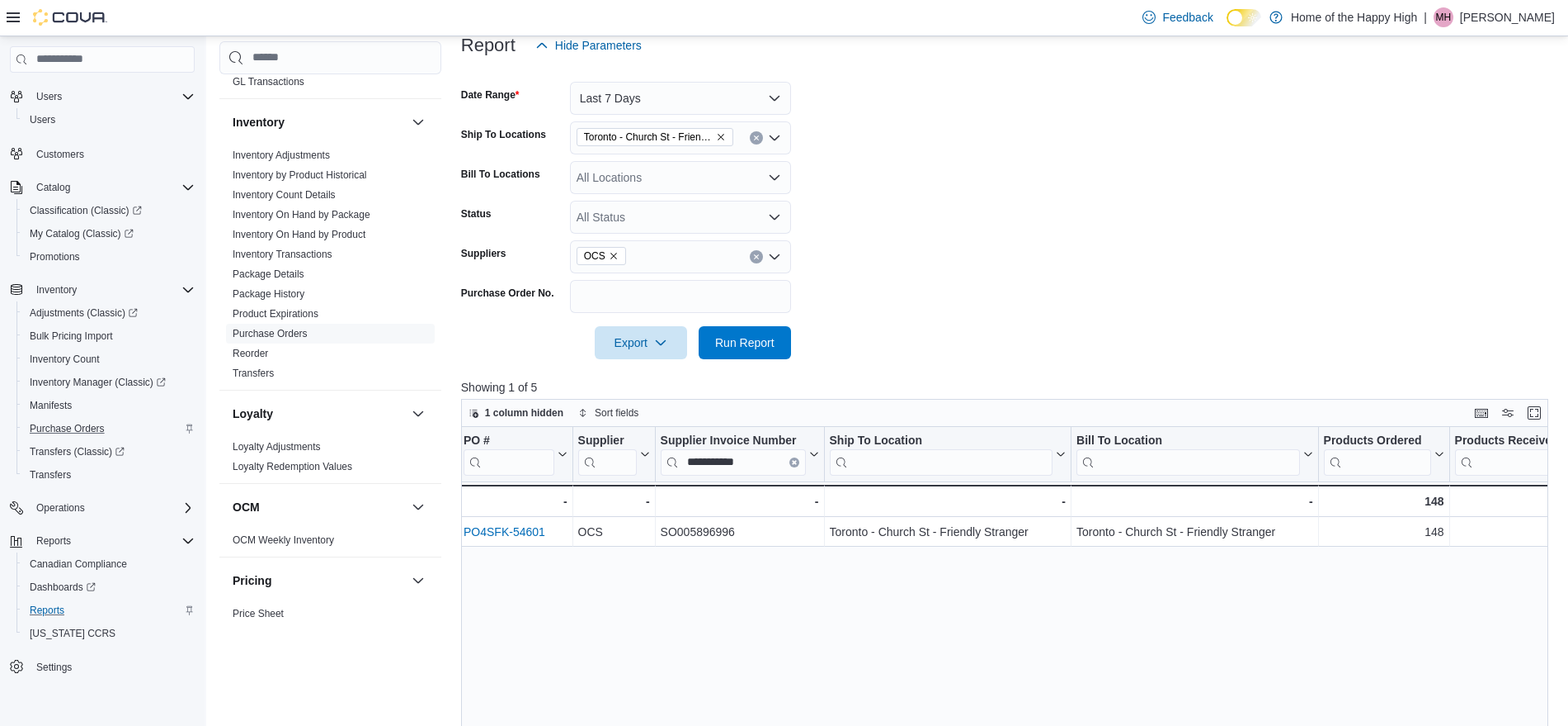
scroll to position [0, 0]
click at [798, 461] on icon "Clear input" at bounding box center [797, 463] width 3 height 3
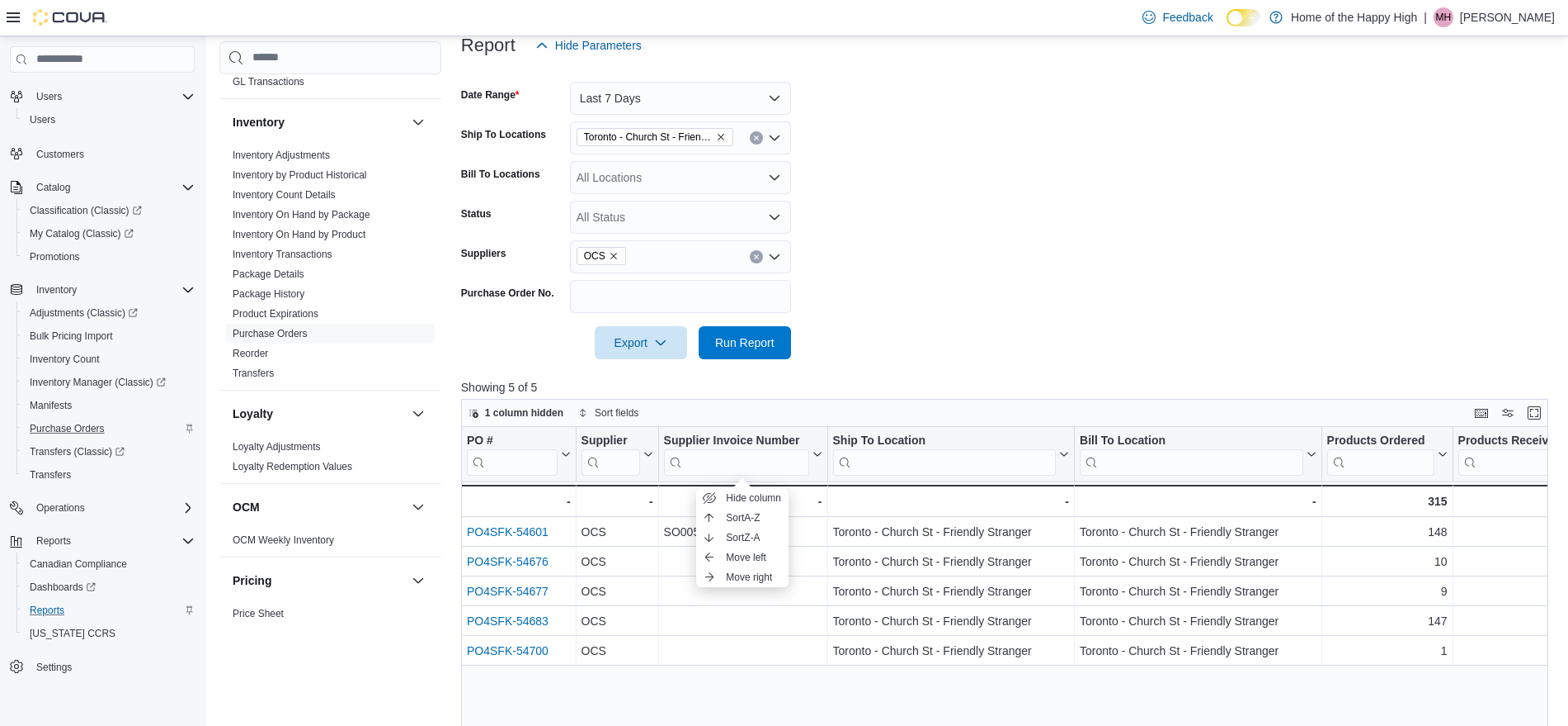
click at [704, 677] on div "PO # Click to view column header actions Supplier Click to view column header a…" at bounding box center [1010, 703] width 1099 height 552
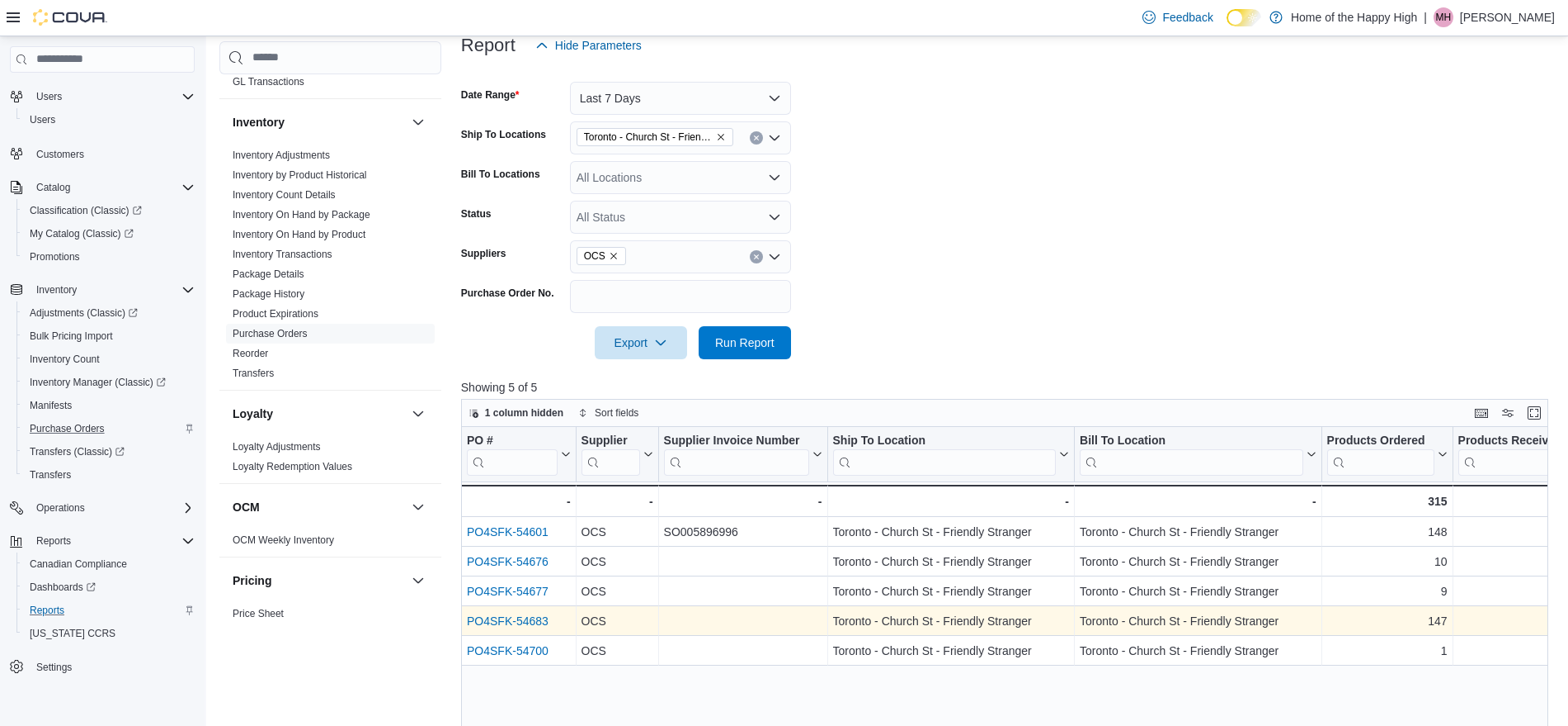
click at [532, 621] on link "PO4SFK-54683" at bounding box center [507, 620] width 81 height 13
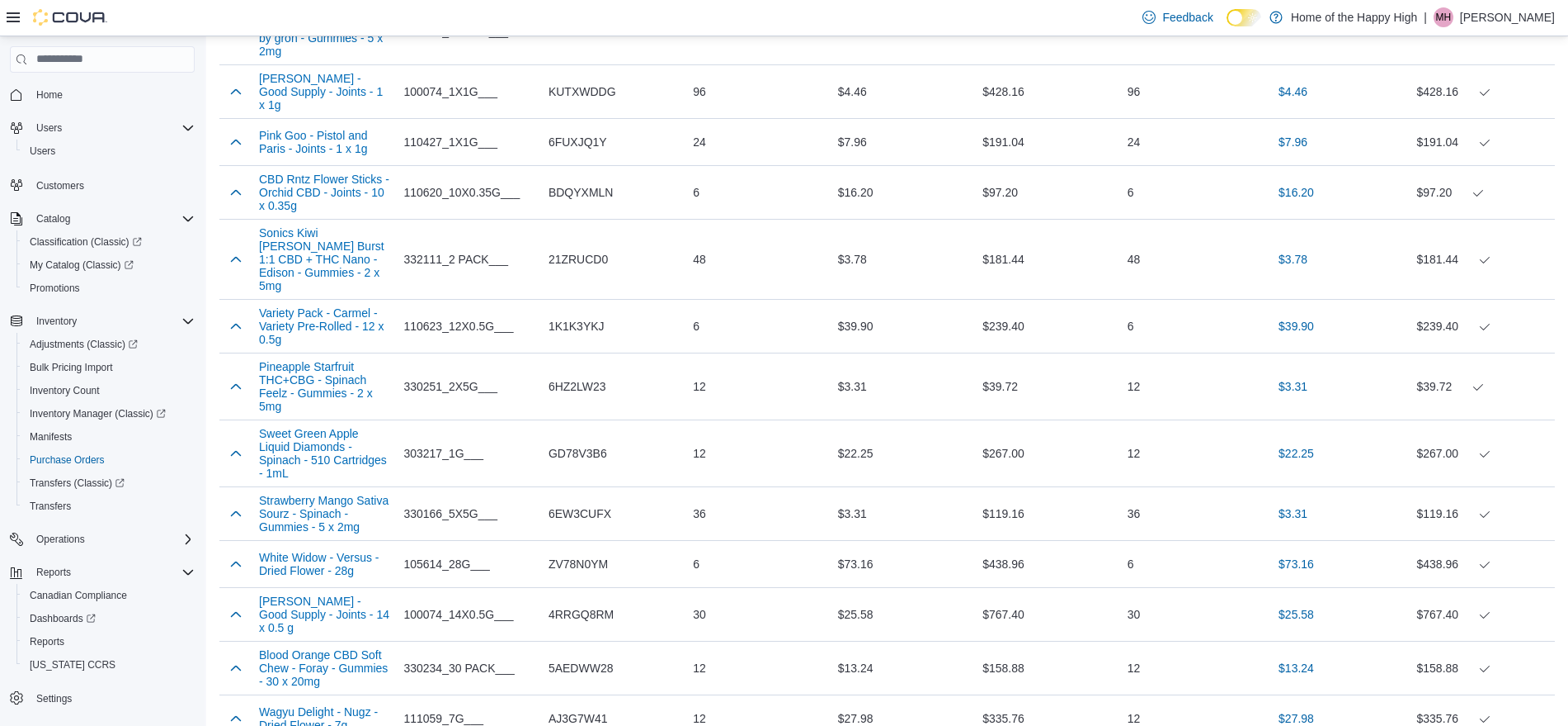
scroll to position [8066, 0]
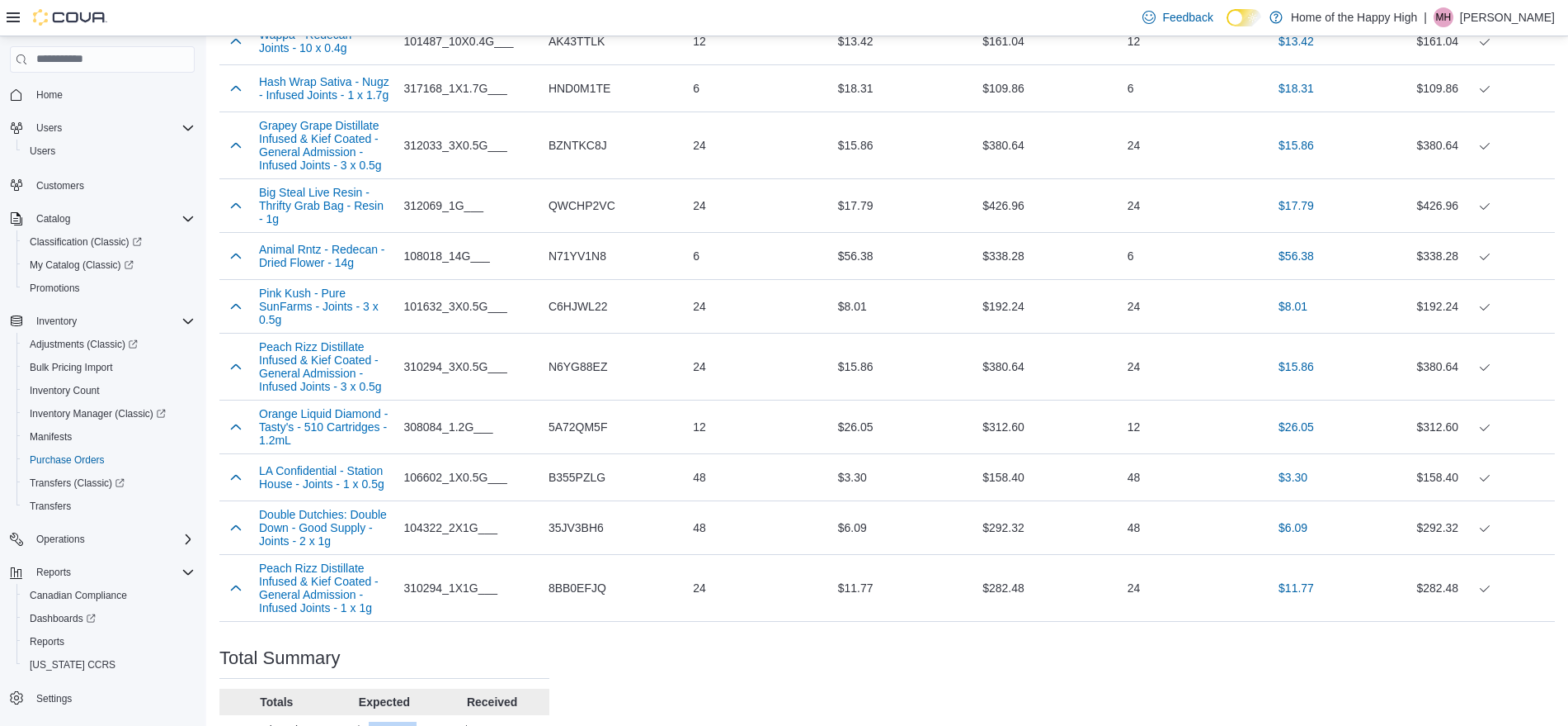
drag, startPoint x: 371, startPoint y: 600, endPoint x: 442, endPoint y: 600, distance: 71.0
click at [442, 722] on div "Subtotal $45,528.98 $45,528.98" at bounding box center [384, 729] width 330 height 16
drag, startPoint x: 390, startPoint y: 689, endPoint x: 442, endPoint y: 689, distance: 52.0
drag, startPoint x: 470, startPoint y: 691, endPoint x: 537, endPoint y: 693, distance: 67.0
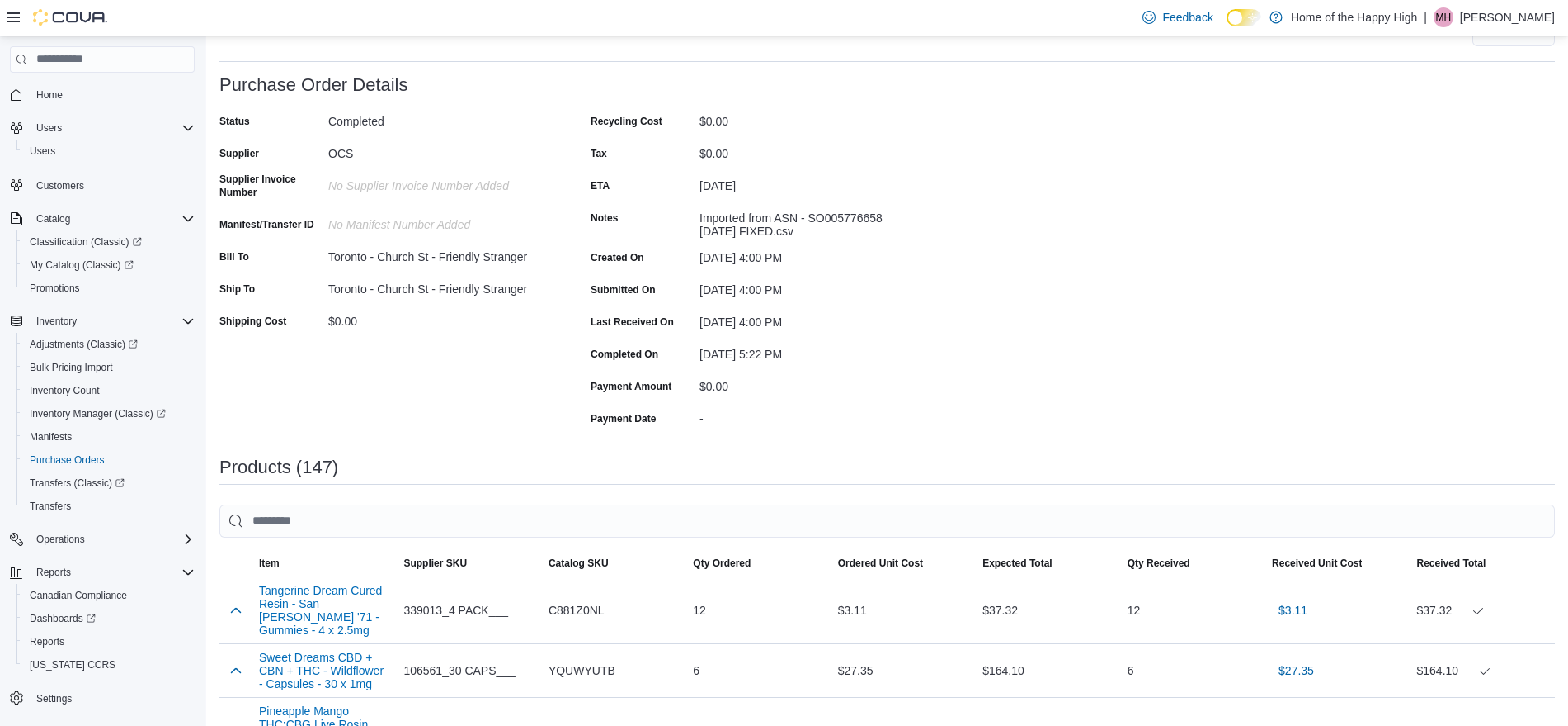
scroll to position [0, 0]
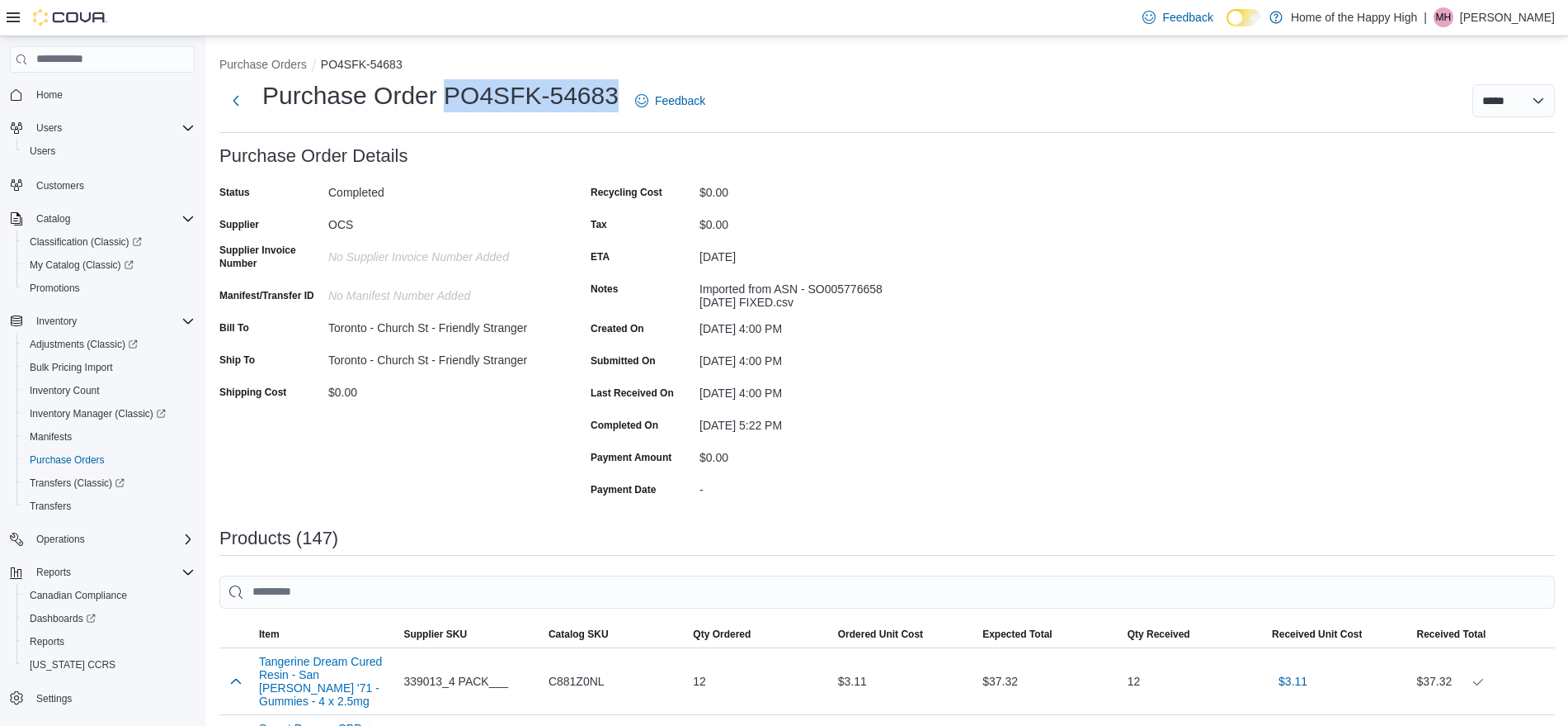
drag, startPoint x: 444, startPoint y: 93, endPoint x: 614, endPoint y: 102, distance: 170.2
click at [615, 103] on h1 "Purchase Order PO4SFK-54683" at bounding box center [441, 95] width 357 height 33
copy h1 "PO4SFK-54683"
